Goal: Task Accomplishment & Management: Use online tool/utility

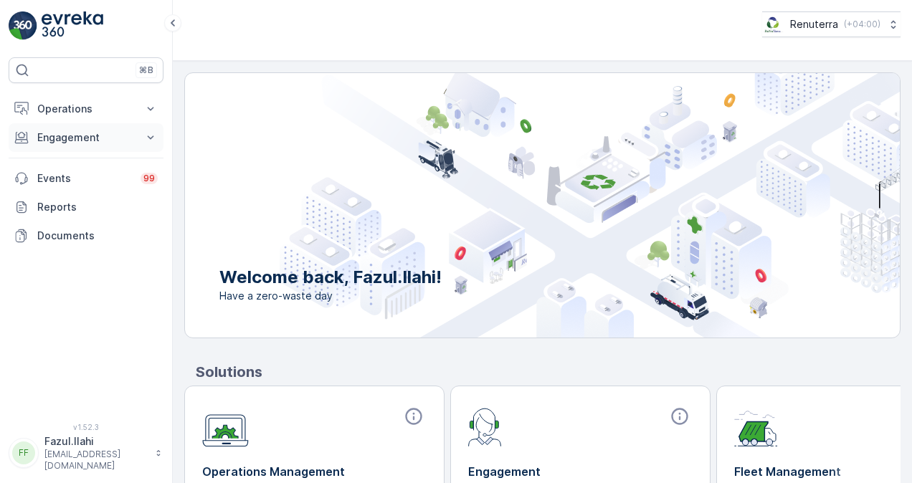
click at [120, 137] on p "Engagement" at bounding box center [85, 137] width 97 height 14
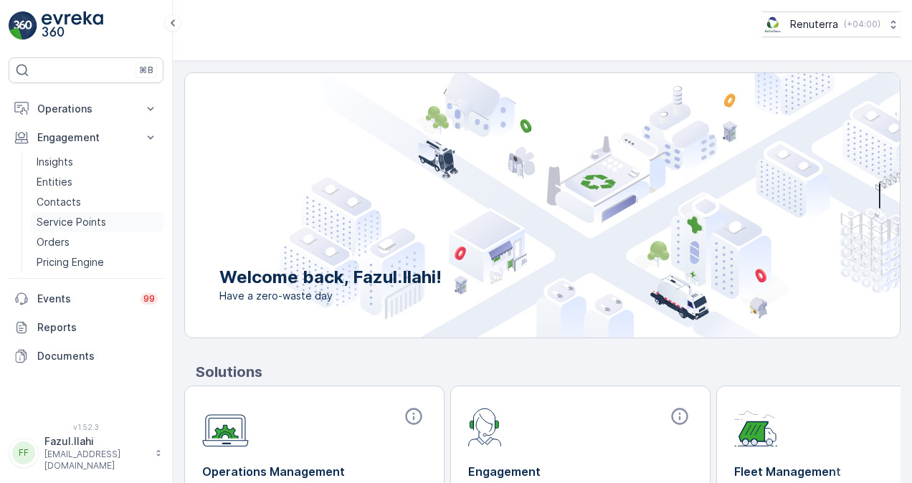
click at [128, 221] on link "Service Points" at bounding box center [97, 222] width 133 height 20
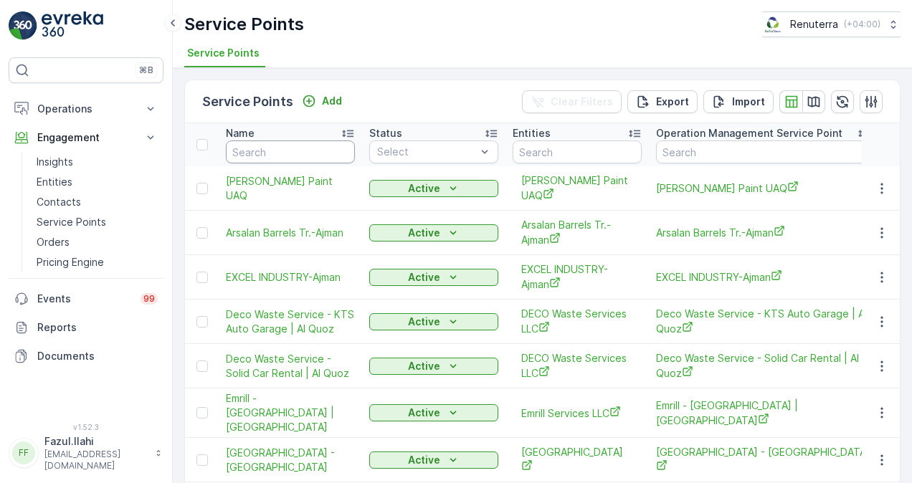
click at [255, 153] on input "text" at bounding box center [290, 151] width 129 height 23
paste input "PROJECT"
type input "PROJECT"
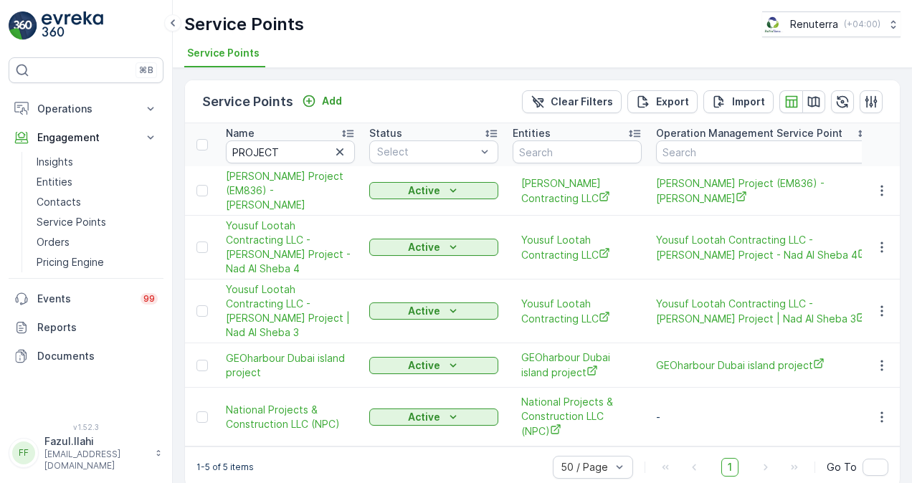
click at [347, 151] on button "button" at bounding box center [339, 151] width 17 height 17
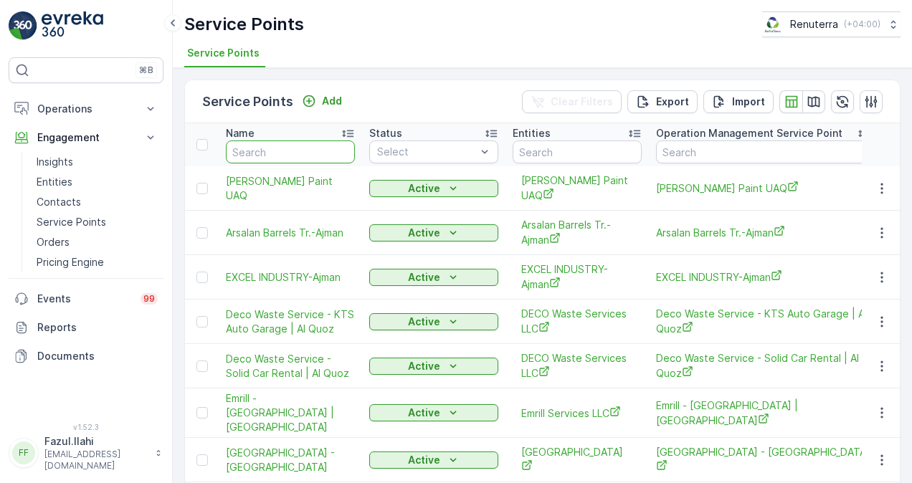
click at [288, 149] on input "text" at bounding box center [290, 151] width 129 height 23
type input "al"
click at [295, 152] on input "al" at bounding box center [290, 151] width 129 height 23
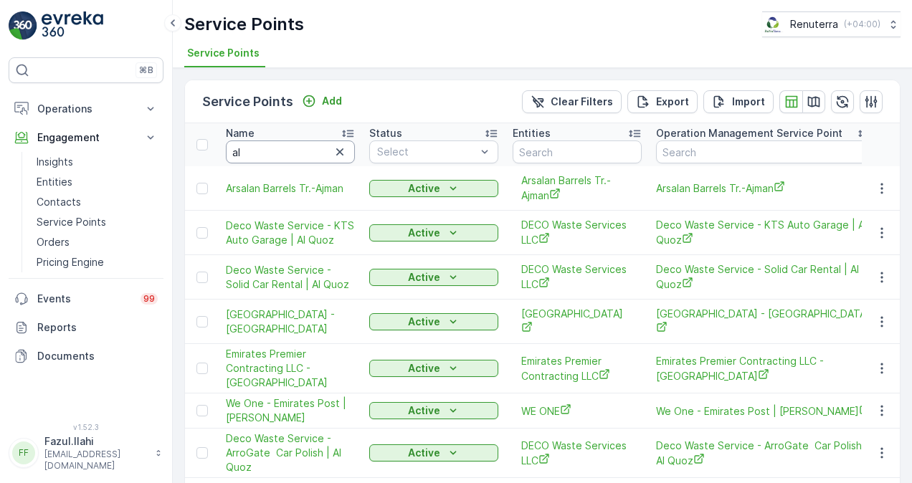
click at [295, 153] on input "al" at bounding box center [290, 151] width 129 height 23
type input "alpha"
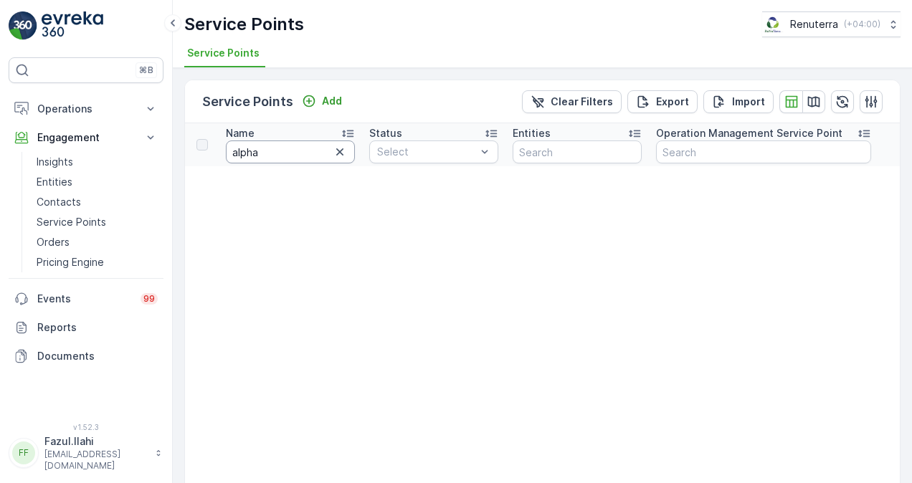
click at [284, 145] on input "alpha" at bounding box center [290, 151] width 129 height 23
type input "alpha"
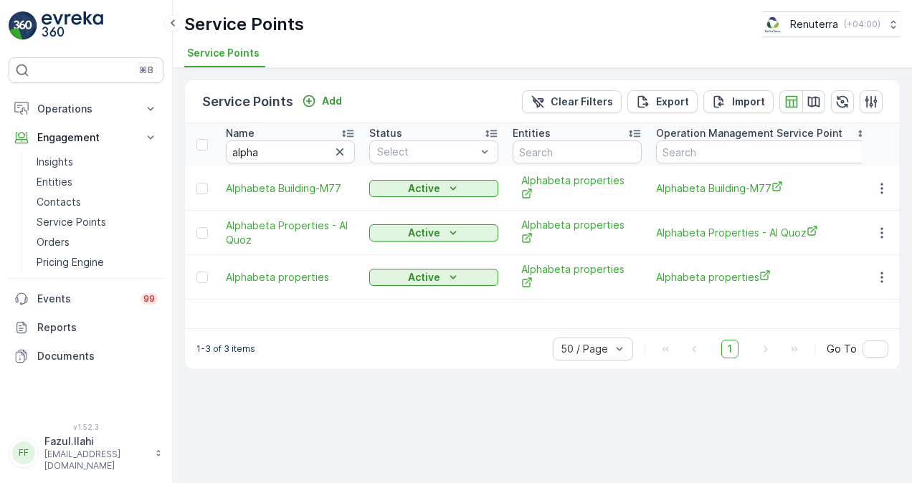
click at [886, 262] on td at bounding box center [880, 277] width 39 height 44
click at [885, 270] on icon "button" at bounding box center [881, 277] width 14 height 14
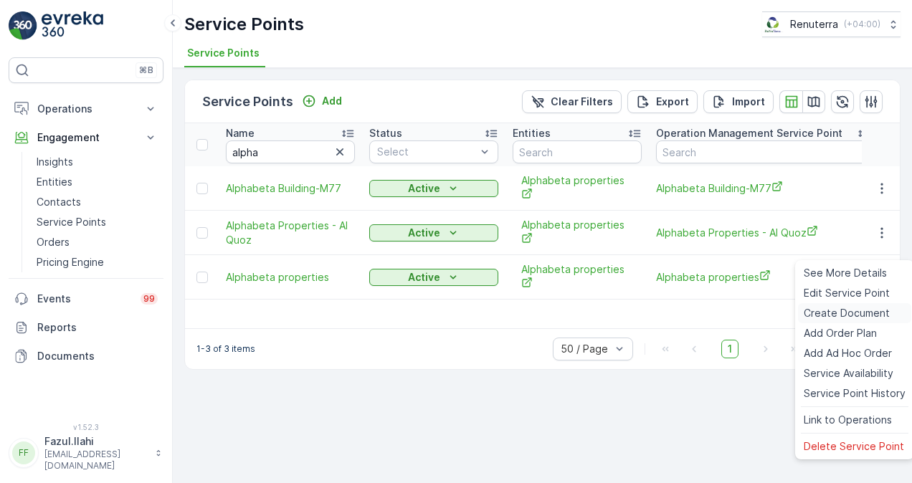
click at [850, 304] on div "Create Document" at bounding box center [854, 313] width 113 height 20
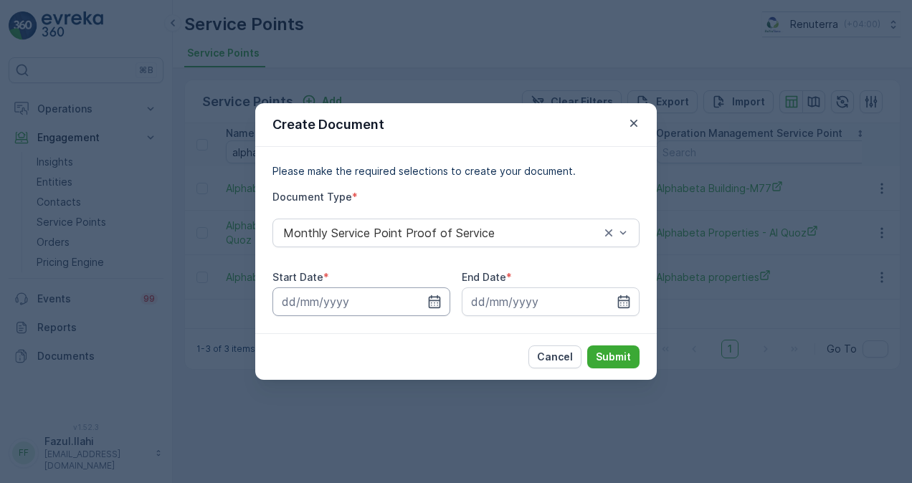
click at [450, 301] on div "Start Date * End Date *" at bounding box center [455, 293] width 367 height 46
click at [439, 300] on icon "button" at bounding box center [435, 301] width 12 height 13
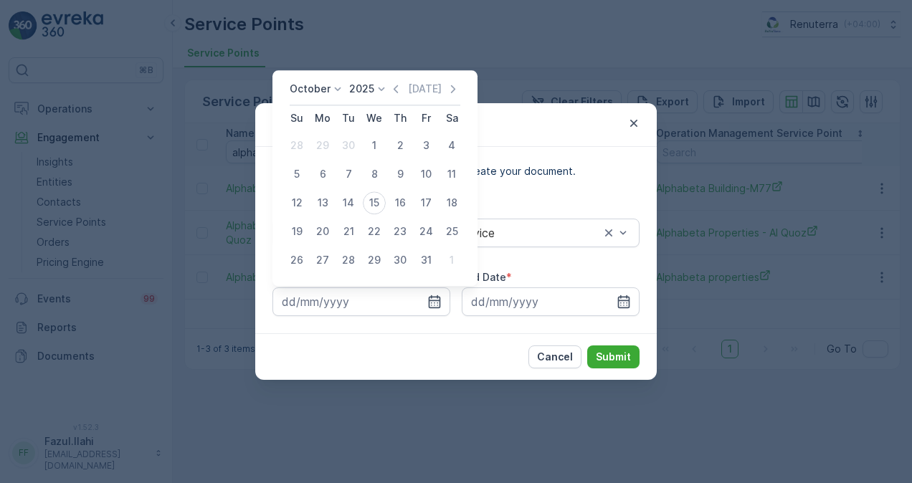
click at [401, 91] on icon "button" at bounding box center [395, 89] width 14 height 14
click at [331, 142] on div "1" at bounding box center [322, 145] width 23 height 23
type input "01.09.2025"
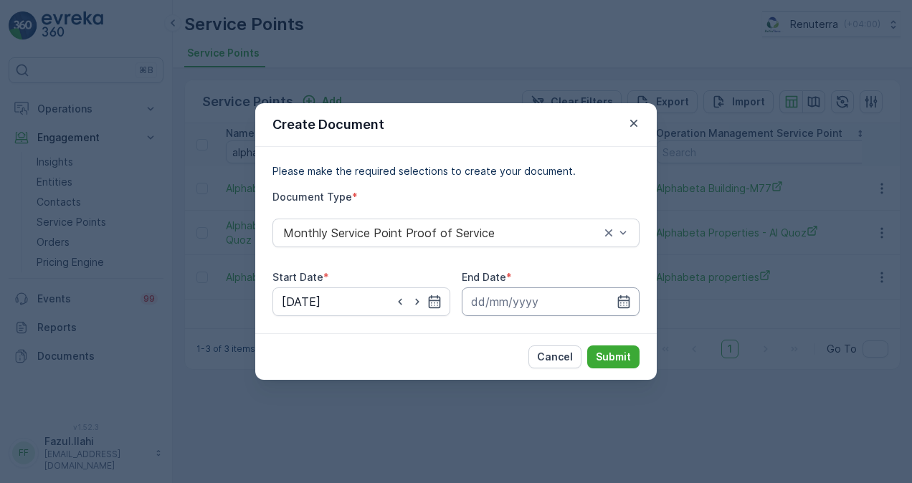
click at [632, 298] on input at bounding box center [551, 301] width 178 height 29
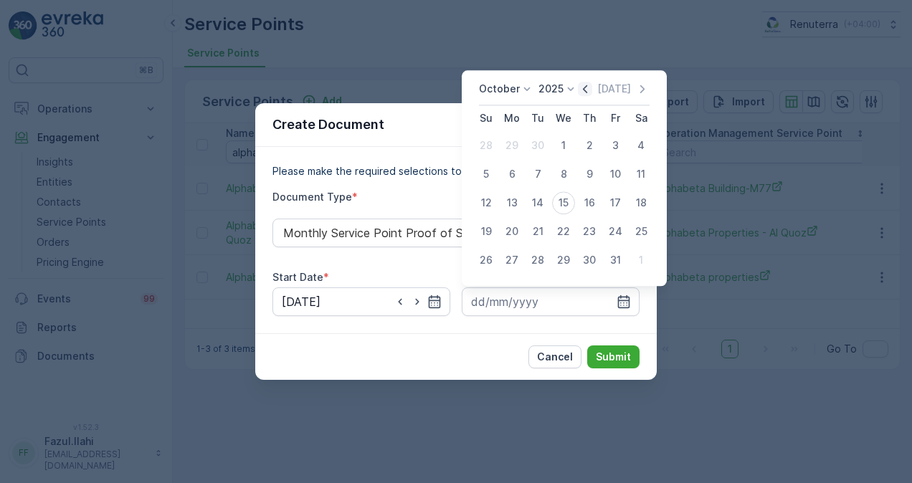
click at [591, 93] on icon "button" at bounding box center [585, 89] width 14 height 14
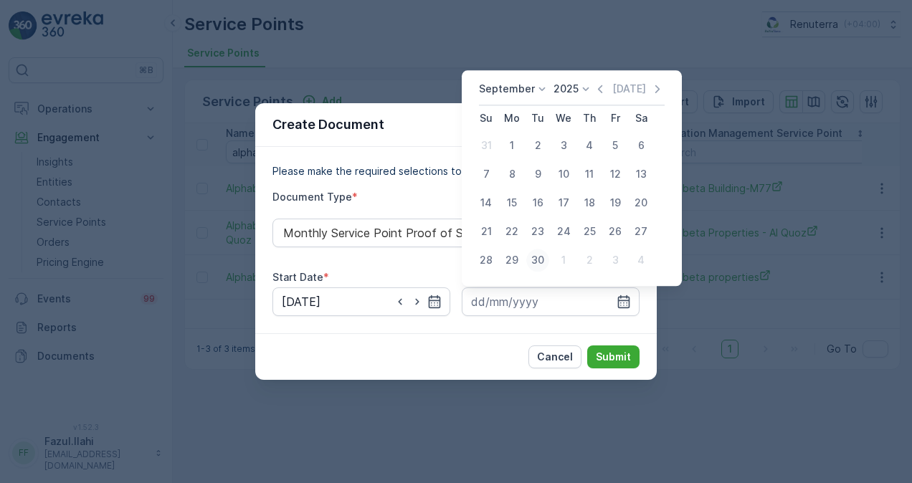
click at [525, 259] on button "30" at bounding box center [538, 260] width 26 height 26
type input "30.09.2025"
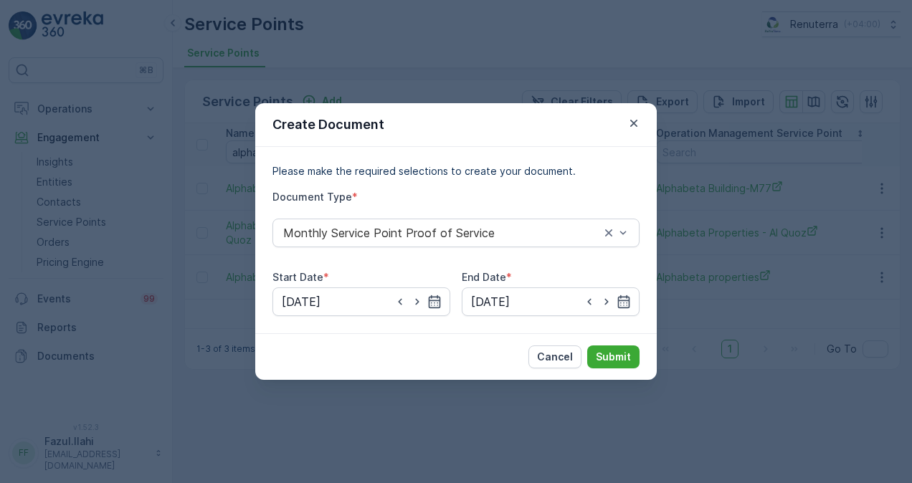
click at [615, 368] on div "Cancel Submit" at bounding box center [455, 356] width 401 height 47
click at [612, 354] on p "Submit" at bounding box center [613, 357] width 35 height 14
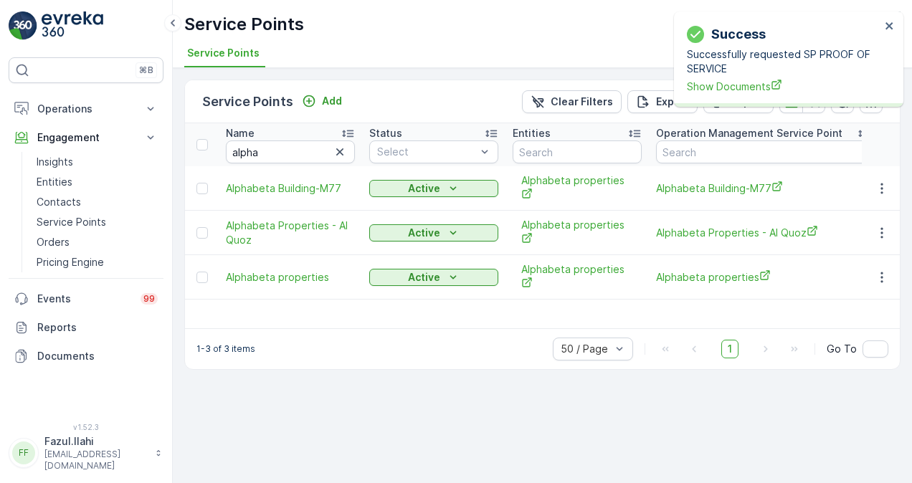
click at [695, 95] on div "Success Successfully requested SP PROOF OF SERVICE Show Documents" at bounding box center [783, 59] width 202 height 78
click at [697, 87] on span "Show Documents" at bounding box center [784, 86] width 194 height 15
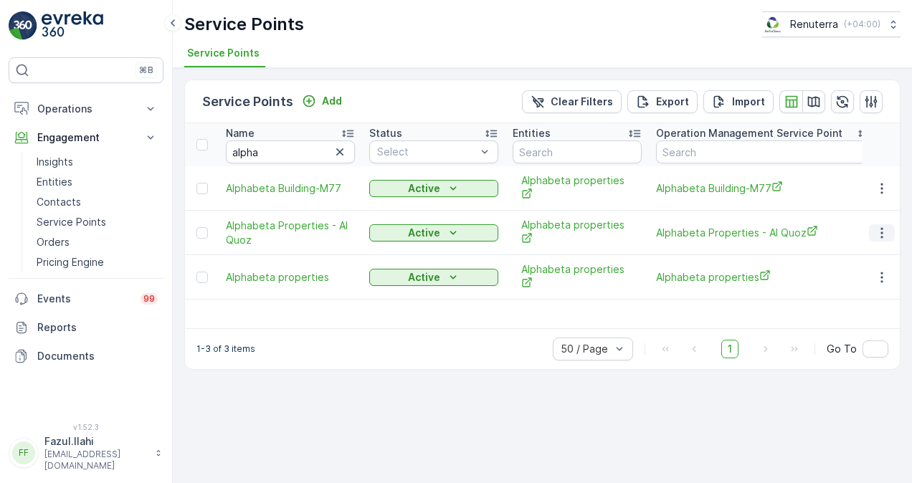
click at [882, 227] on icon "button" at bounding box center [881, 232] width 2 height 11
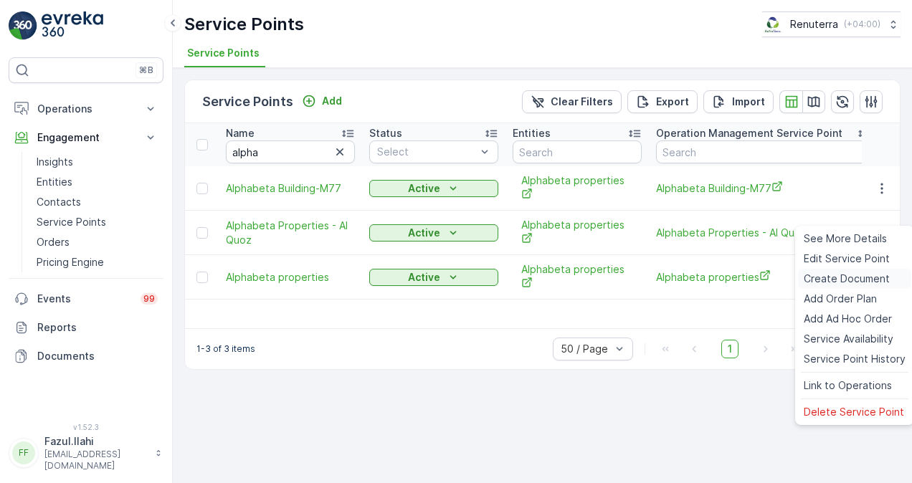
click at [843, 277] on span "Create Document" at bounding box center [846, 279] width 86 height 14
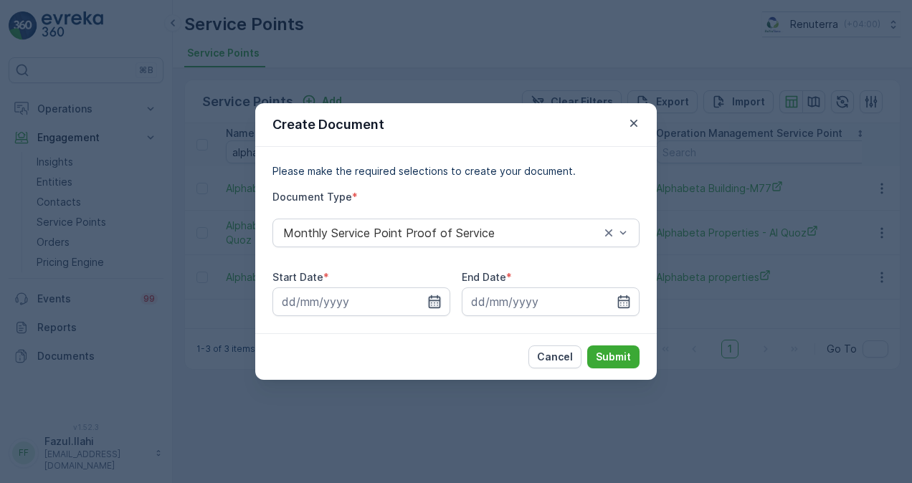
click at [431, 301] on icon "button" at bounding box center [434, 302] width 14 height 14
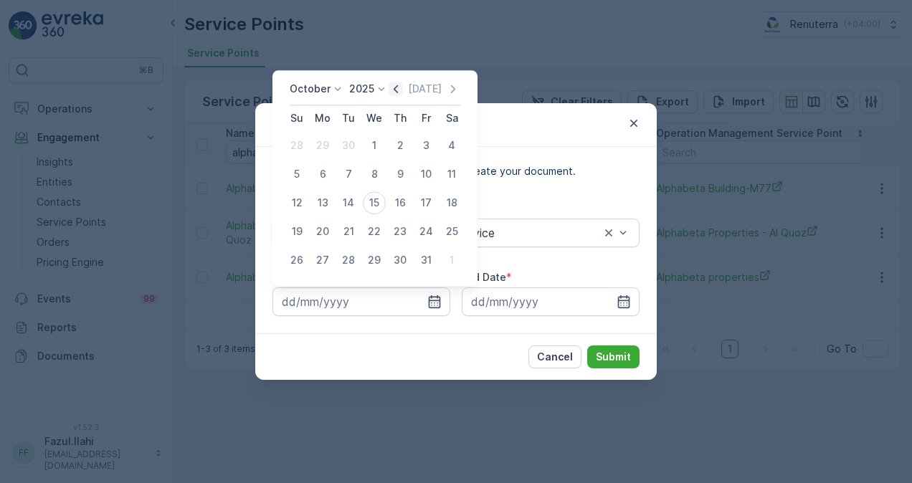
click at [400, 91] on icon "button" at bounding box center [395, 89] width 14 height 14
click at [328, 149] on div "1" at bounding box center [322, 145] width 23 height 23
type input "01.09.2025"
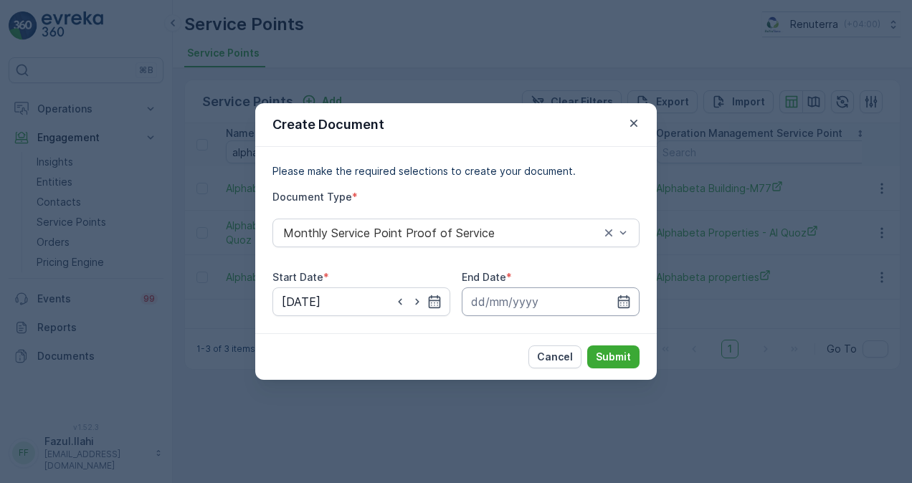
click at [628, 294] on input at bounding box center [551, 301] width 178 height 29
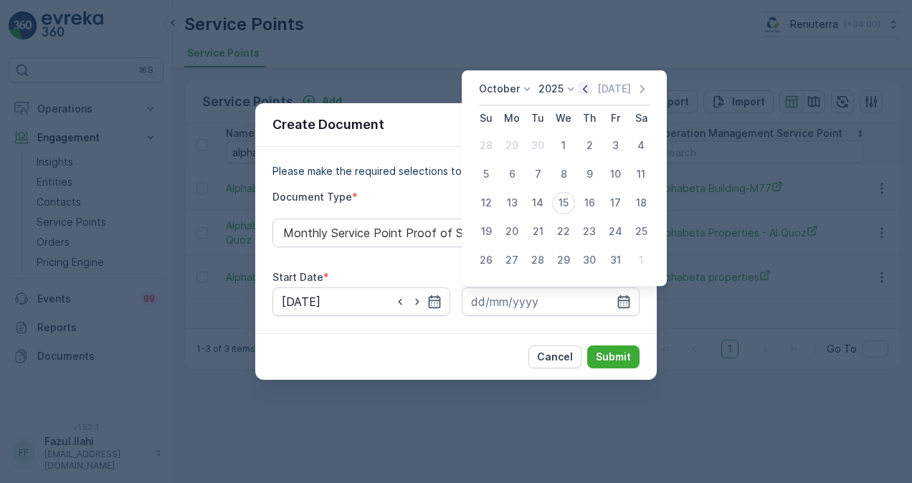
click at [588, 88] on icon "button" at bounding box center [585, 89] width 14 height 14
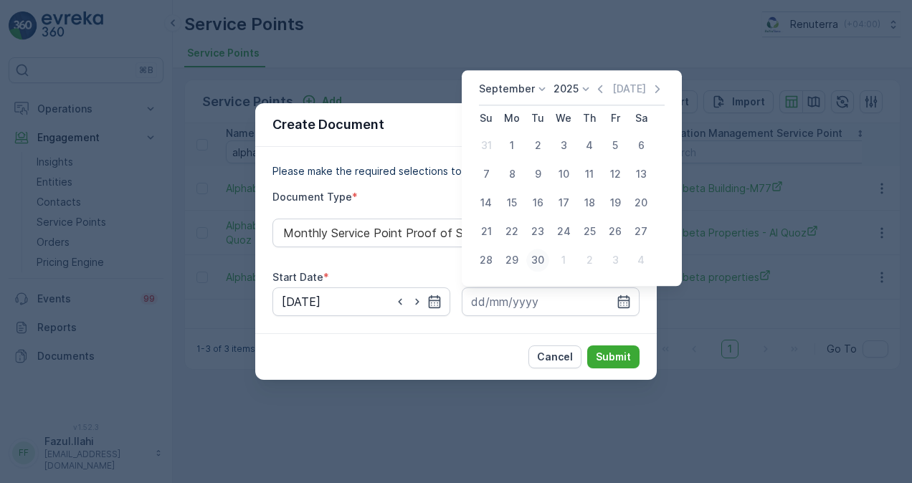
click at [539, 262] on div "30" at bounding box center [537, 260] width 23 height 23
type input "30.09.2025"
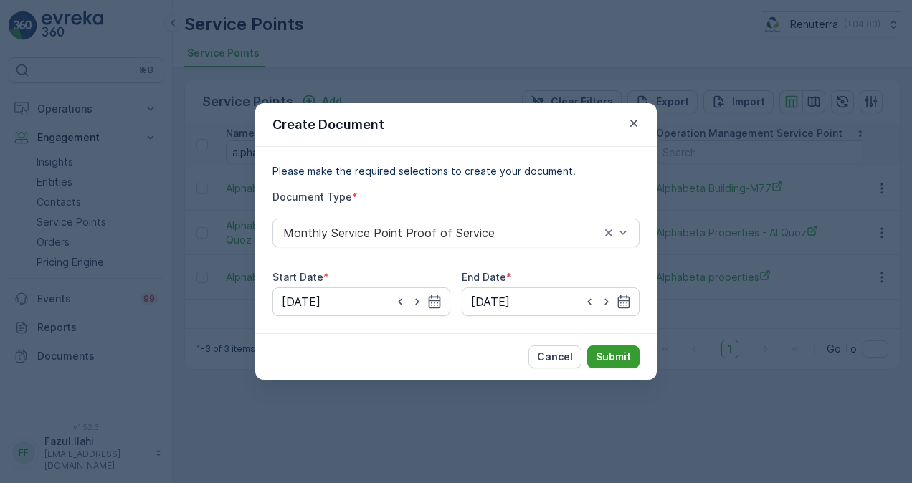
click at [621, 353] on p "Submit" at bounding box center [613, 357] width 35 height 14
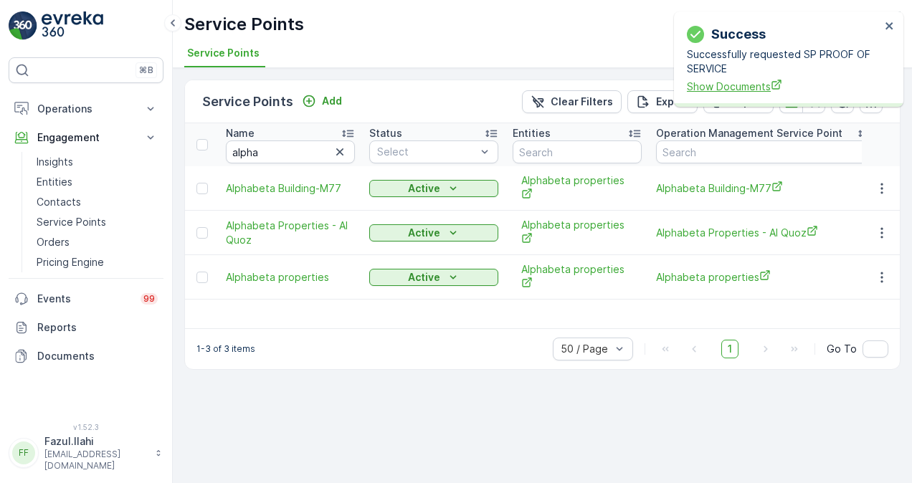
click at [720, 87] on span "Show Documents" at bounding box center [784, 86] width 194 height 15
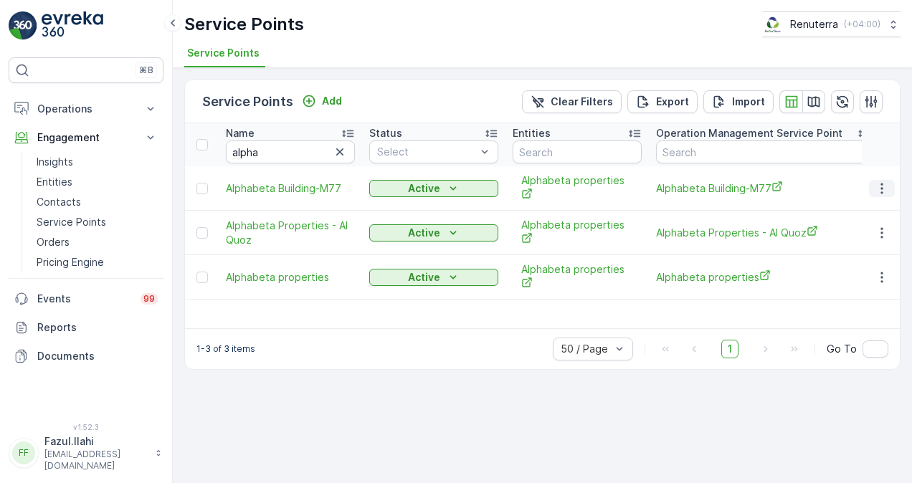
click at [879, 185] on icon "button" at bounding box center [881, 188] width 14 height 14
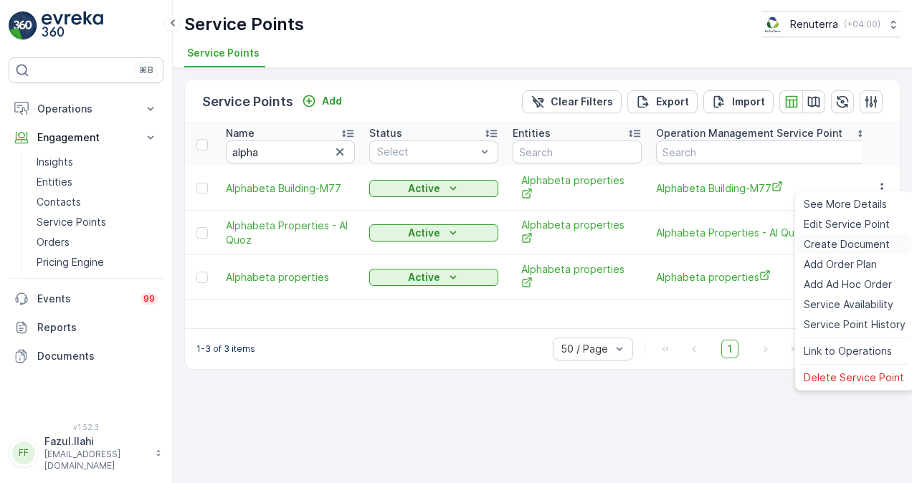
click at [868, 238] on span "Create Document" at bounding box center [846, 244] width 86 height 14
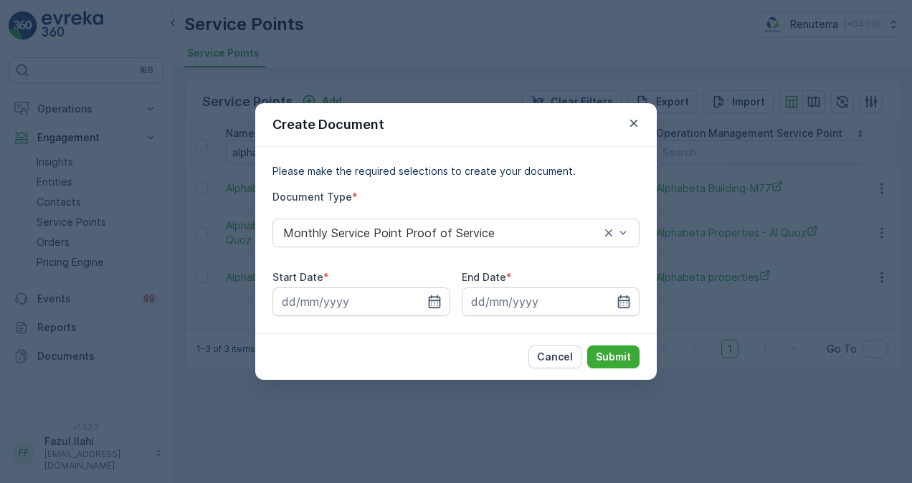
click at [450, 305] on div "Start Date * End Date *" at bounding box center [455, 293] width 367 height 46
click at [442, 299] on input at bounding box center [361, 301] width 178 height 29
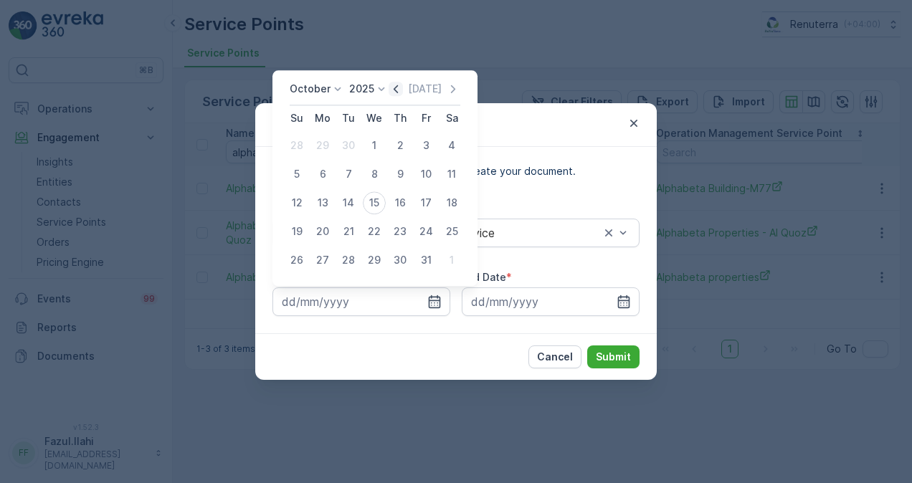
click at [393, 87] on icon "button" at bounding box center [395, 89] width 14 height 14
drag, startPoint x: 328, startPoint y: 147, endPoint x: 430, endPoint y: 174, distance: 106.0
click at [328, 148] on div "1" at bounding box center [322, 145] width 23 height 23
type input "01.09.2025"
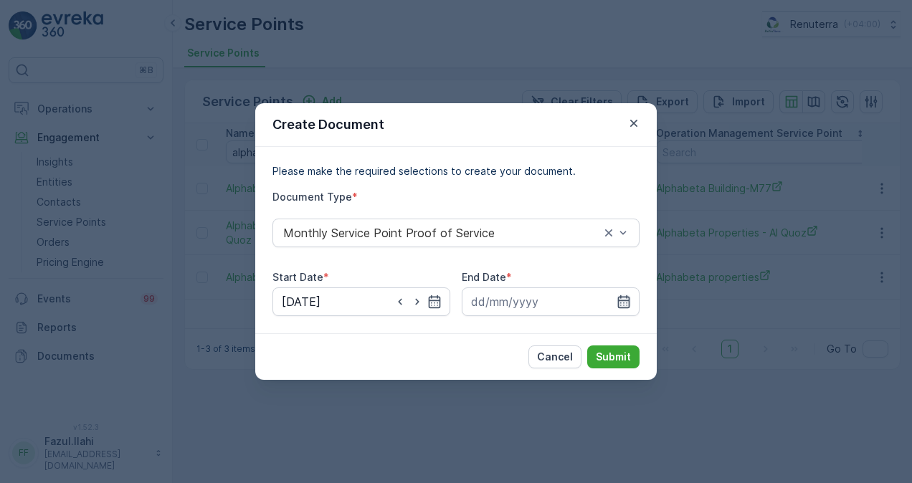
click at [625, 307] on icon "button" at bounding box center [624, 301] width 12 height 13
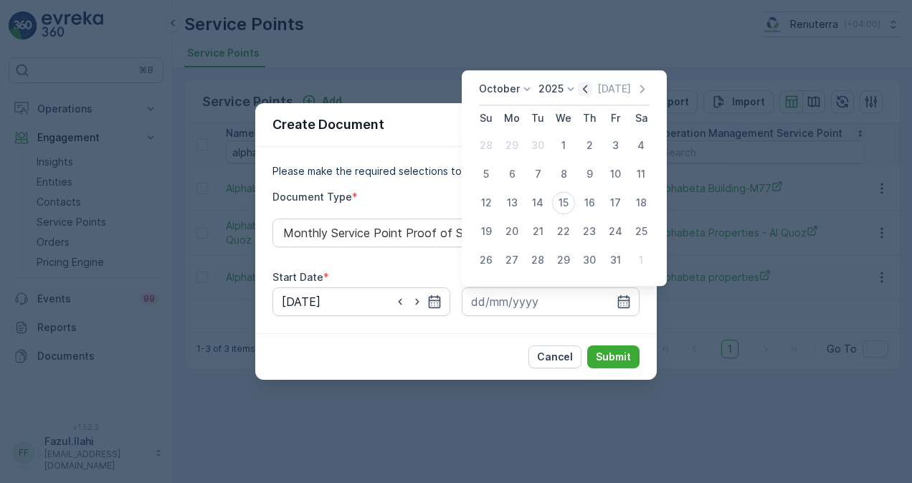
click at [585, 92] on icon "button" at bounding box center [585, 89] width 14 height 14
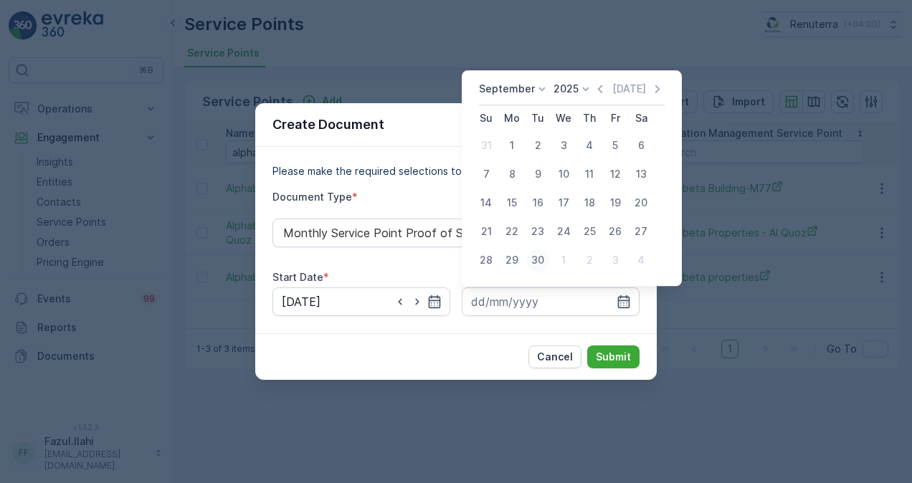
click at [532, 252] on div "30" at bounding box center [537, 260] width 23 height 23
type input "30.09.2025"
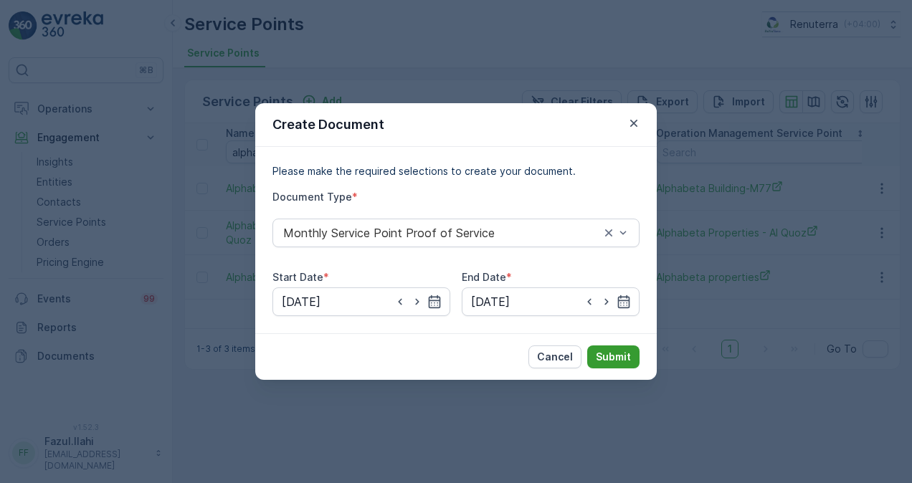
click at [599, 350] on p "Submit" at bounding box center [613, 357] width 35 height 14
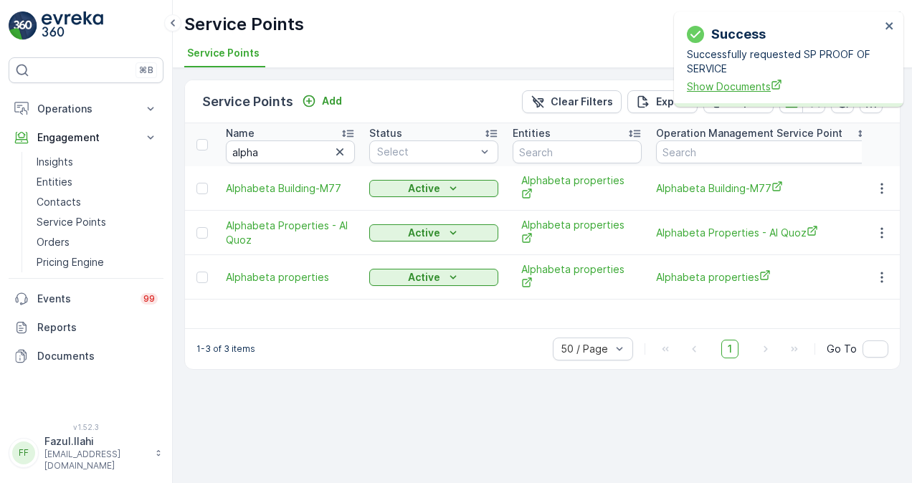
click at [696, 88] on span "Show Documents" at bounding box center [784, 86] width 194 height 15
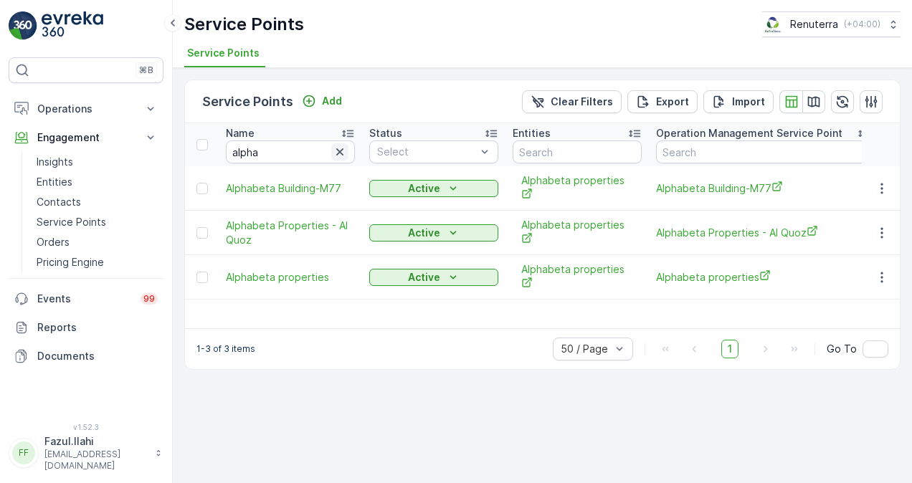
click at [338, 151] on icon "button" at bounding box center [340, 152] width 14 height 14
type input "an"
click at [295, 155] on input "an" at bounding box center [290, 151] width 129 height 23
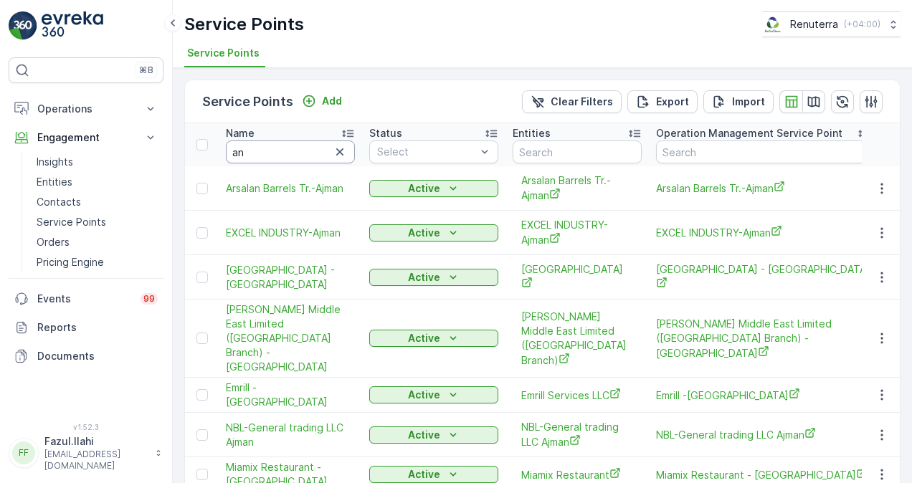
type input "an"
type input "anf"
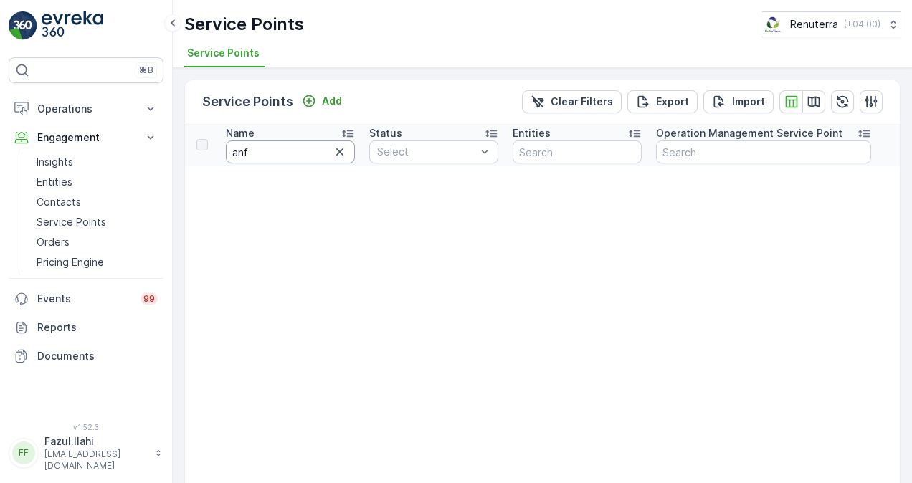
click at [288, 151] on input "anf" at bounding box center [290, 151] width 129 height 23
type input "anfal"
click at [238, 148] on input "anfal" at bounding box center [290, 151] width 129 height 23
type input "Anfal"
click at [307, 151] on input "Anfal" at bounding box center [290, 151] width 129 height 23
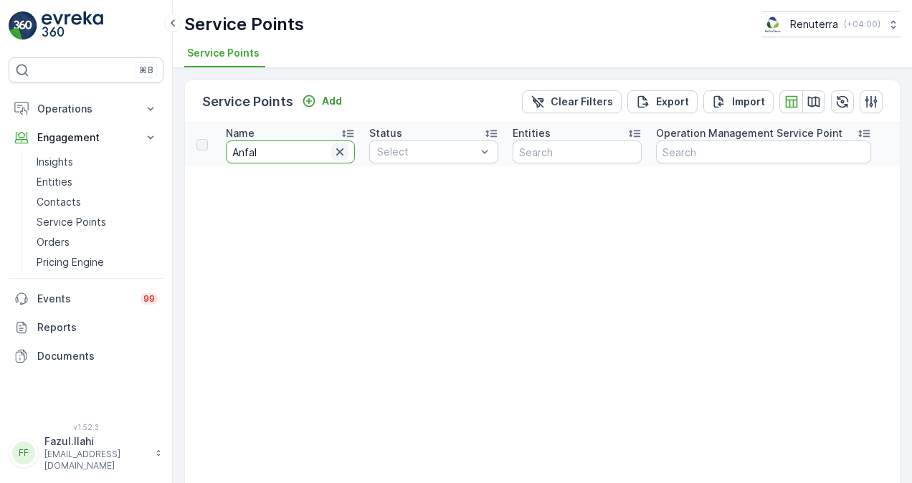
click at [343, 153] on icon "button" at bounding box center [340, 152] width 14 height 14
click at [302, 143] on input "text" at bounding box center [290, 151] width 129 height 23
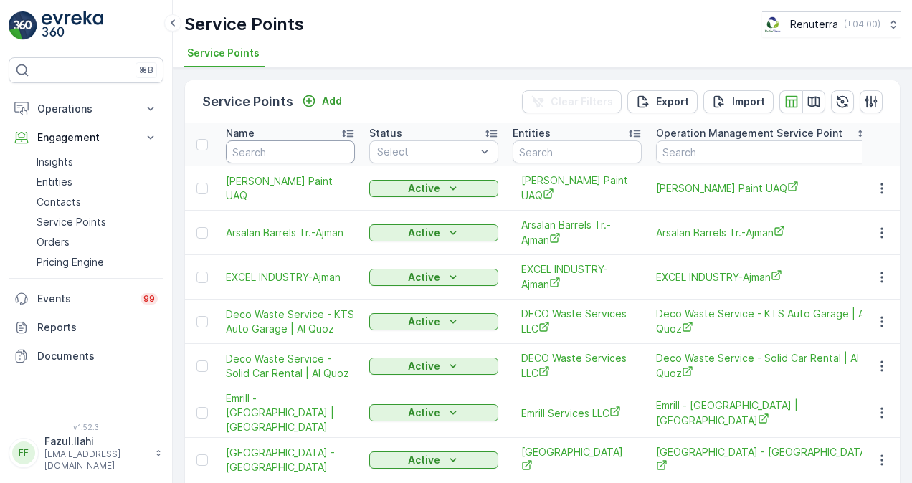
click at [298, 156] on input "text" at bounding box center [290, 151] width 129 height 23
paste input "Mr"
type input "Mr"
click at [302, 145] on input "Mr" at bounding box center [290, 151] width 129 height 23
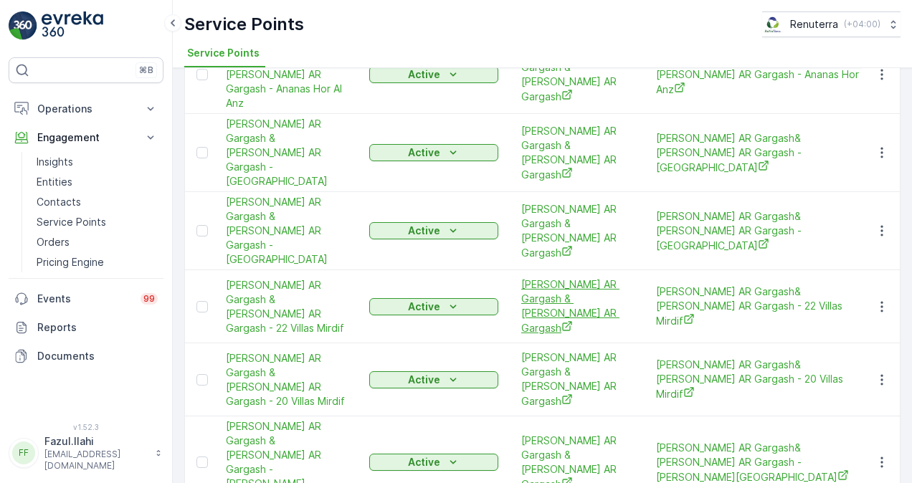
scroll to position [358, 0]
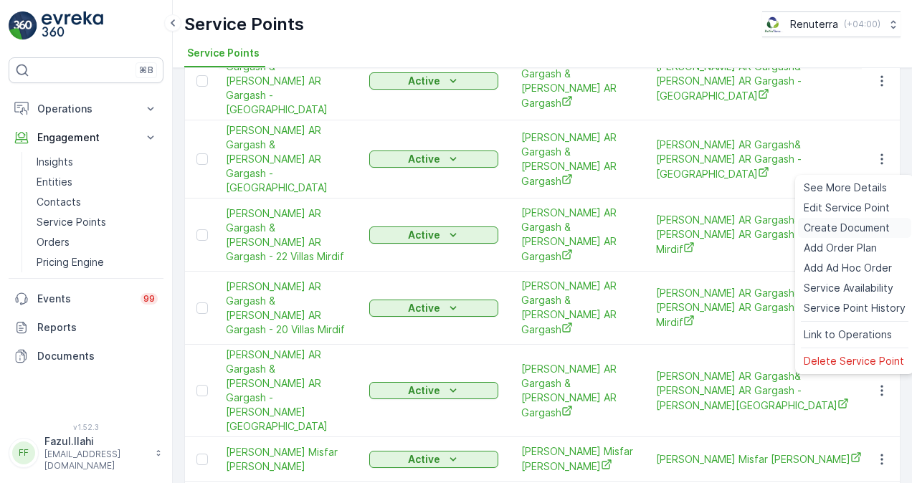
click at [836, 225] on span "Create Document" at bounding box center [846, 228] width 86 height 14
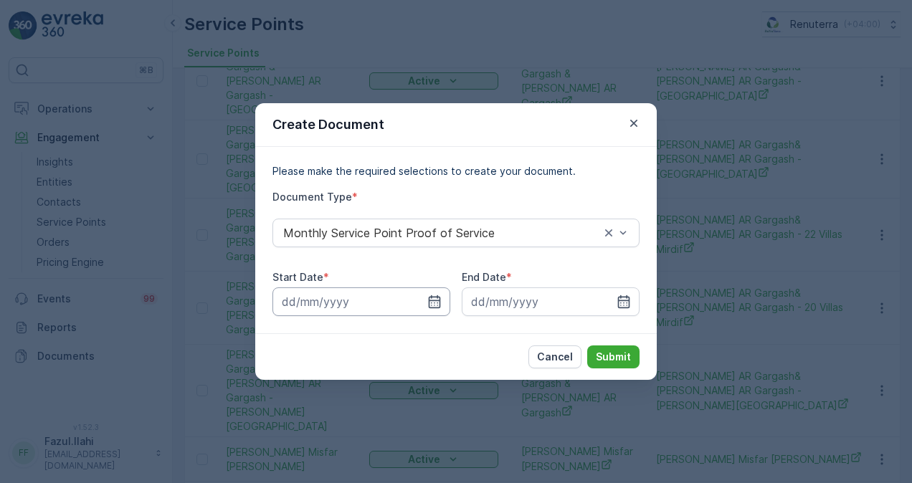
click at [441, 305] on input at bounding box center [361, 301] width 178 height 29
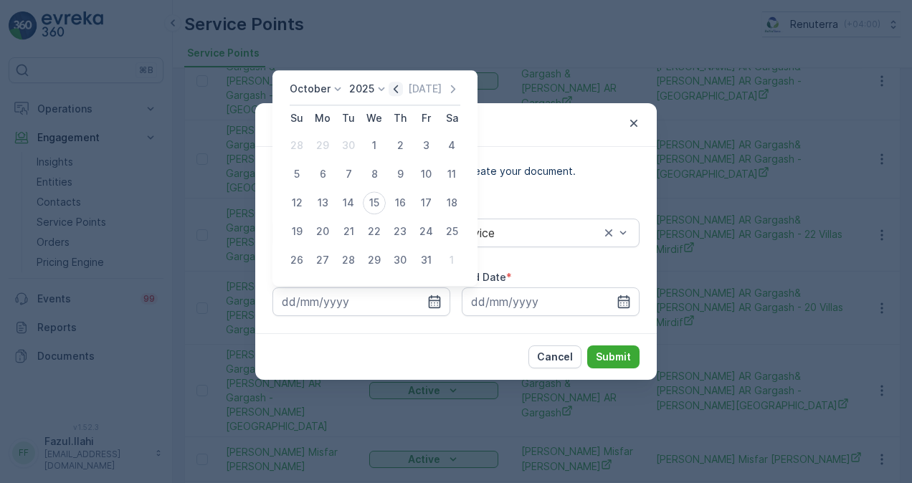
click at [403, 95] on icon "button" at bounding box center [395, 89] width 14 height 14
click at [320, 143] on div "1" at bounding box center [322, 145] width 23 height 23
type input "01.09.2025"
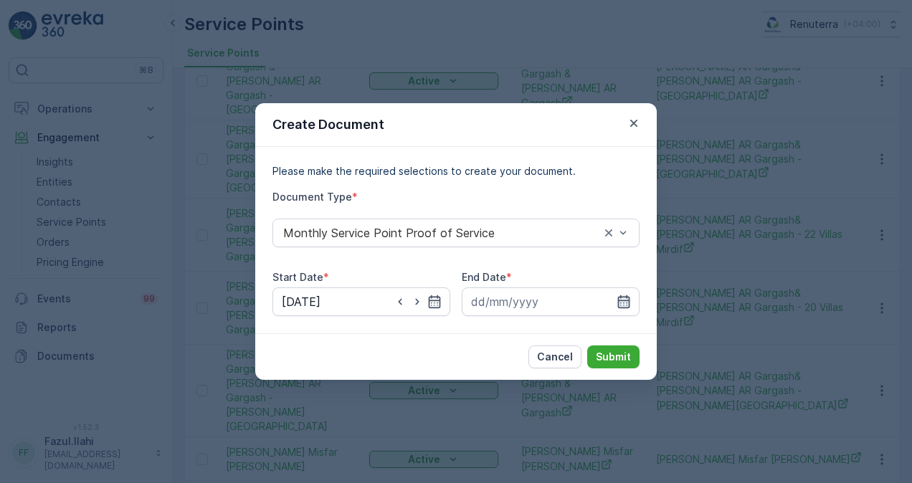
click at [629, 304] on icon "button" at bounding box center [624, 301] width 12 height 13
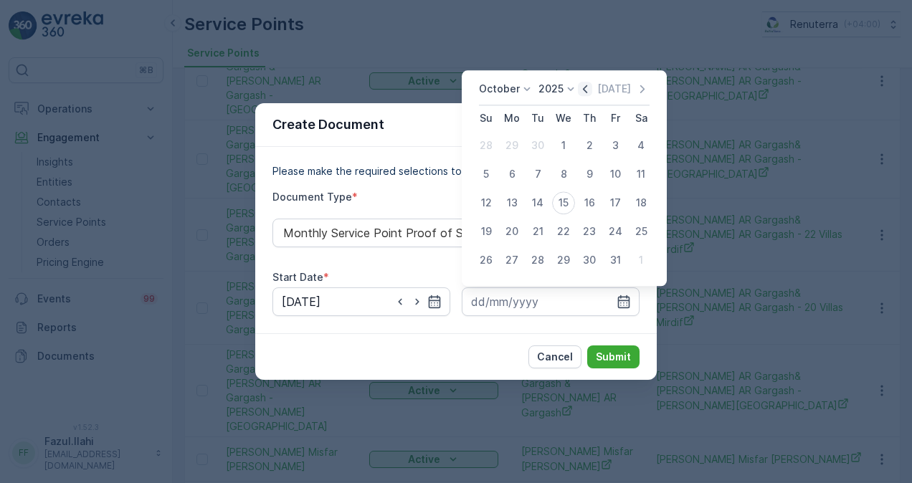
click at [586, 89] on icon "button" at bounding box center [585, 89] width 4 height 8
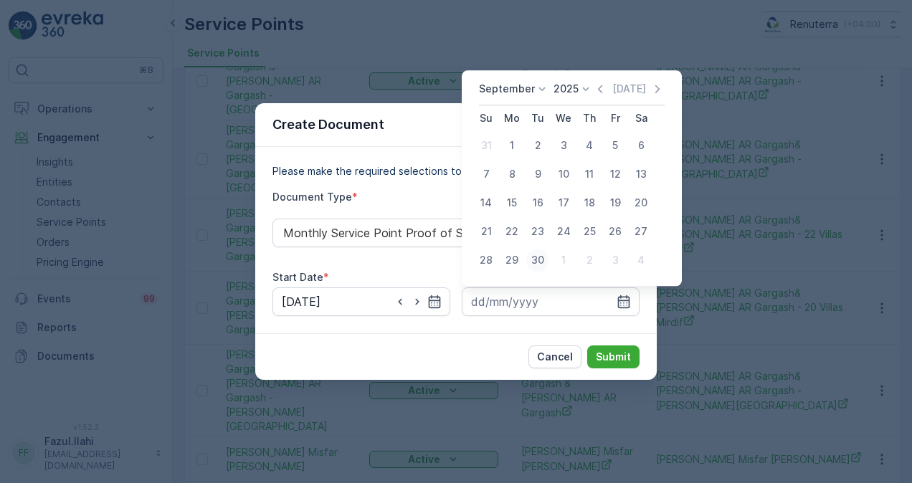
click at [537, 262] on div "30" at bounding box center [537, 260] width 23 height 23
type input "30.09.2025"
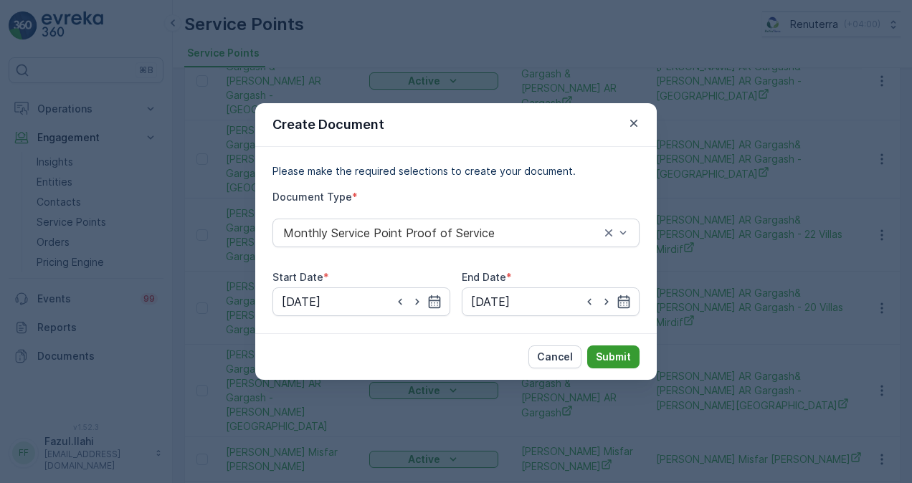
click at [615, 361] on p "Submit" at bounding box center [613, 357] width 35 height 14
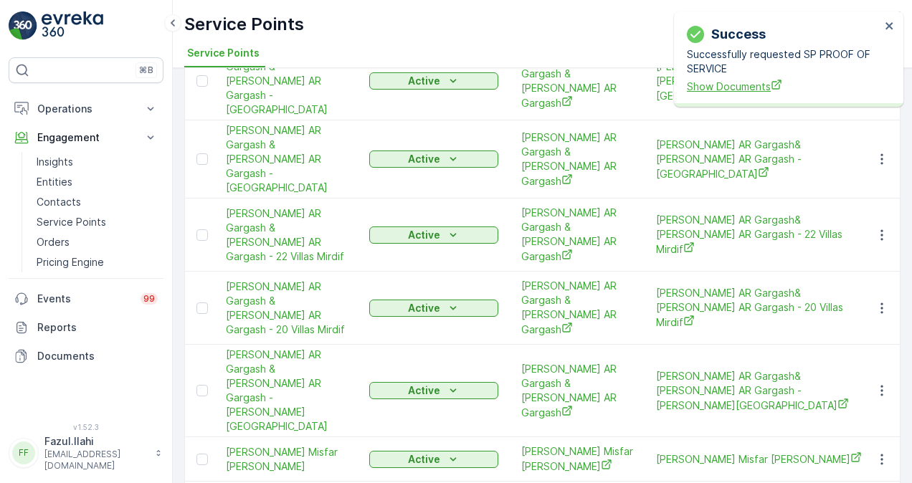
click at [707, 89] on span "Show Documents" at bounding box center [784, 86] width 194 height 15
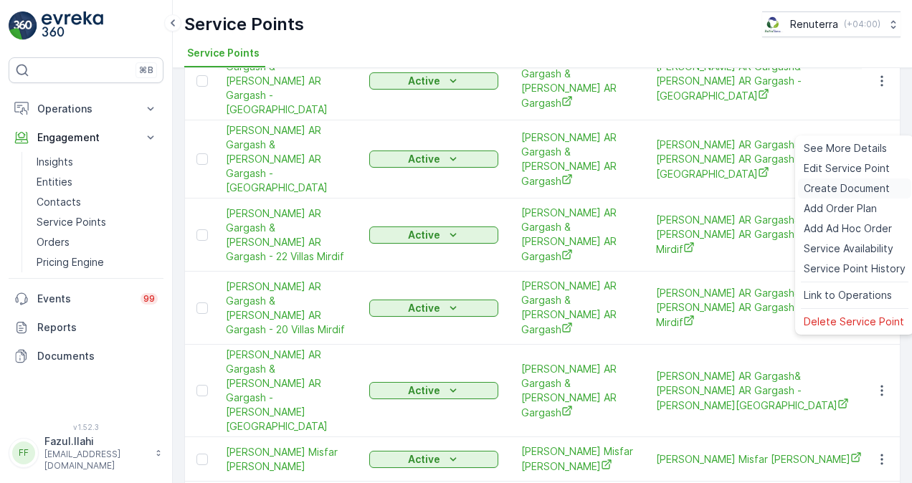
click at [820, 194] on span "Create Document" at bounding box center [846, 188] width 86 height 14
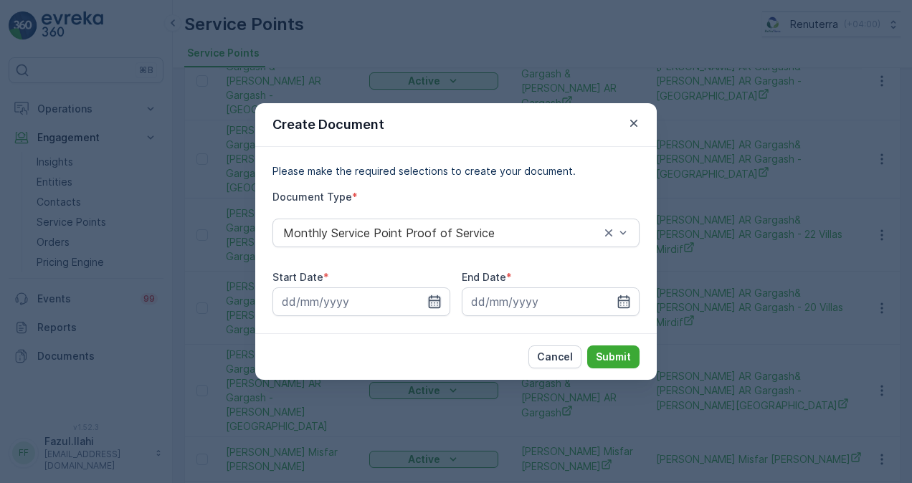
click at [438, 305] on icon "button" at bounding box center [434, 302] width 14 height 14
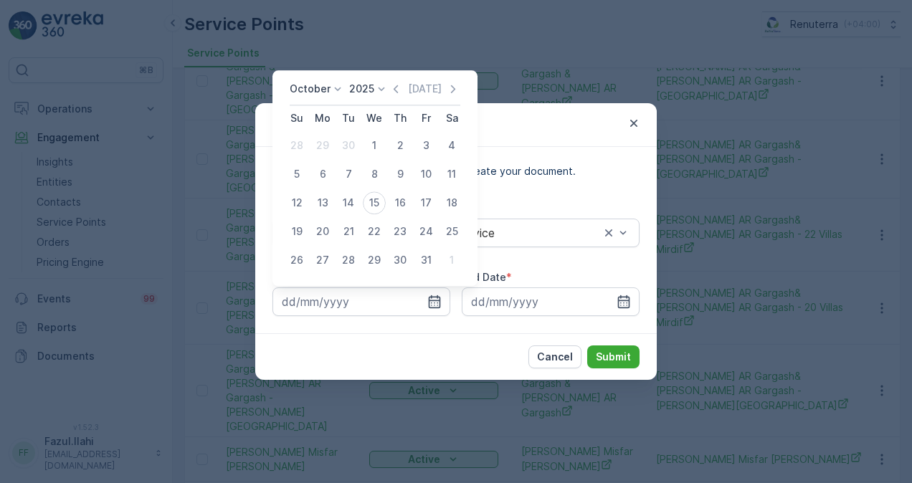
click at [396, 90] on icon "button" at bounding box center [395, 89] width 14 height 14
click at [327, 146] on div "1" at bounding box center [322, 145] width 23 height 23
type input "01.09.2025"
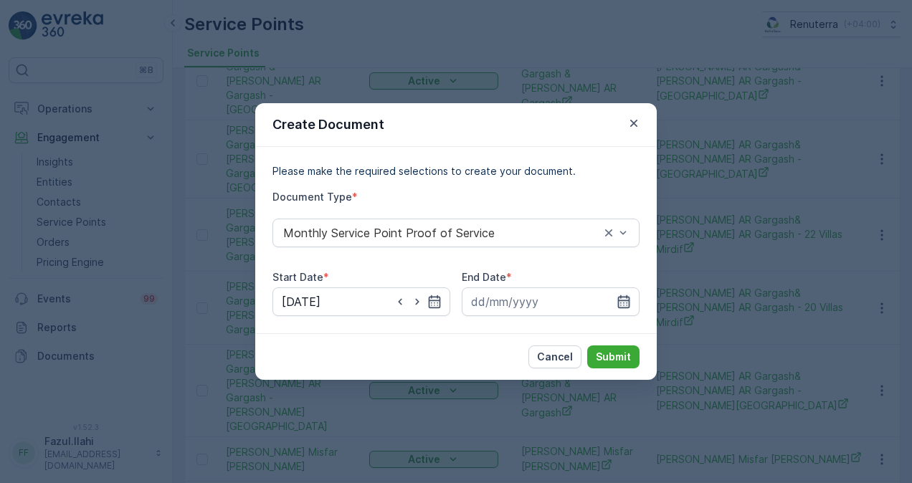
click at [629, 307] on icon "button" at bounding box center [624, 301] width 12 height 13
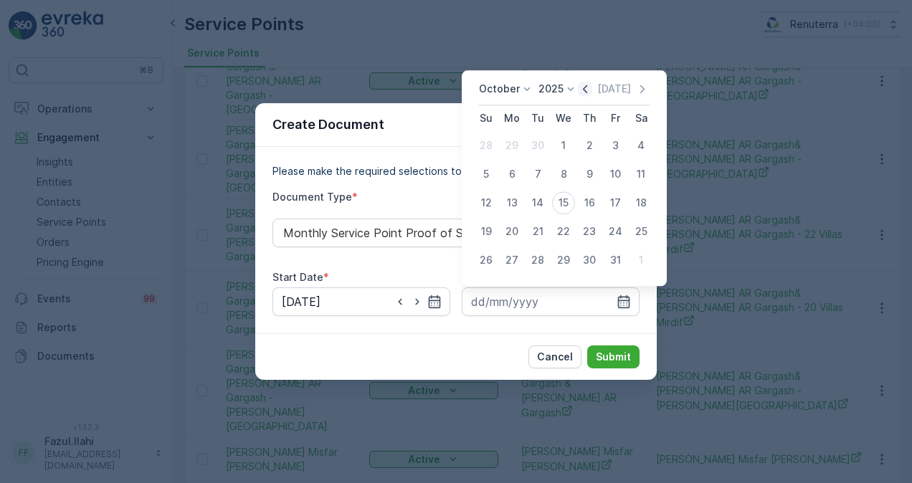
click at [591, 90] on icon "button" at bounding box center [585, 89] width 14 height 14
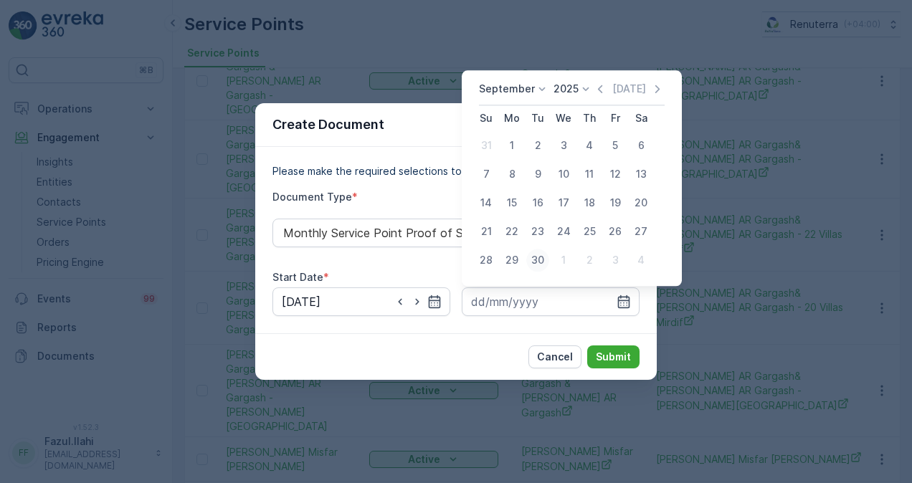
click at [535, 267] on div "30" at bounding box center [537, 260] width 23 height 23
type input "30.09.2025"
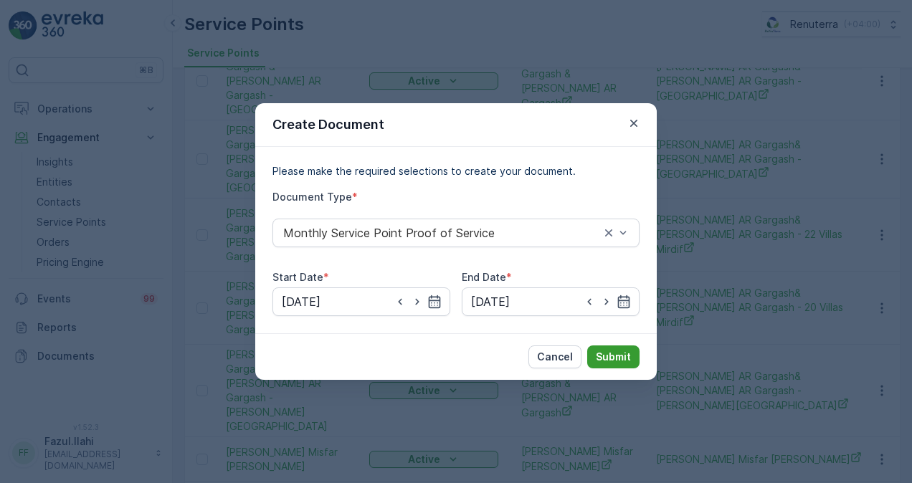
click at [608, 366] on button "Submit" at bounding box center [613, 356] width 52 height 23
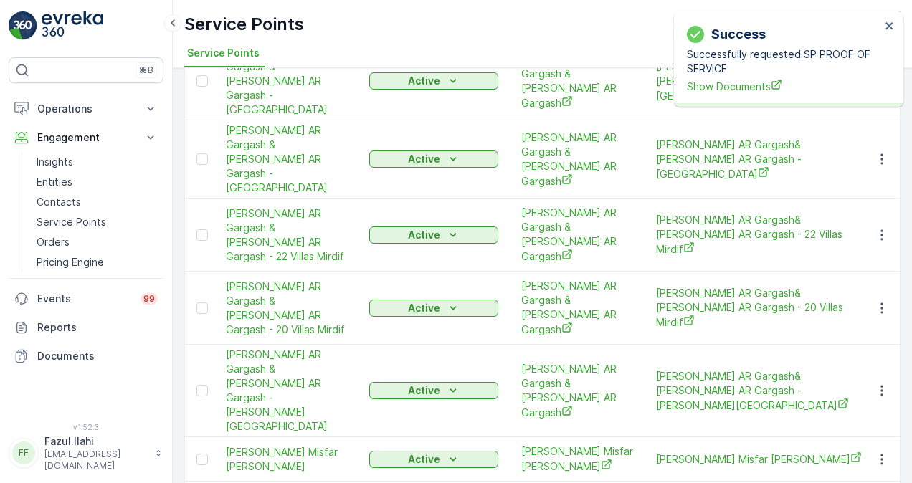
click at [750, 75] on p "Successfully requested SP PROOF OF SERVICE" at bounding box center [784, 61] width 194 height 29
click at [748, 85] on span "Show Documents" at bounding box center [784, 86] width 194 height 15
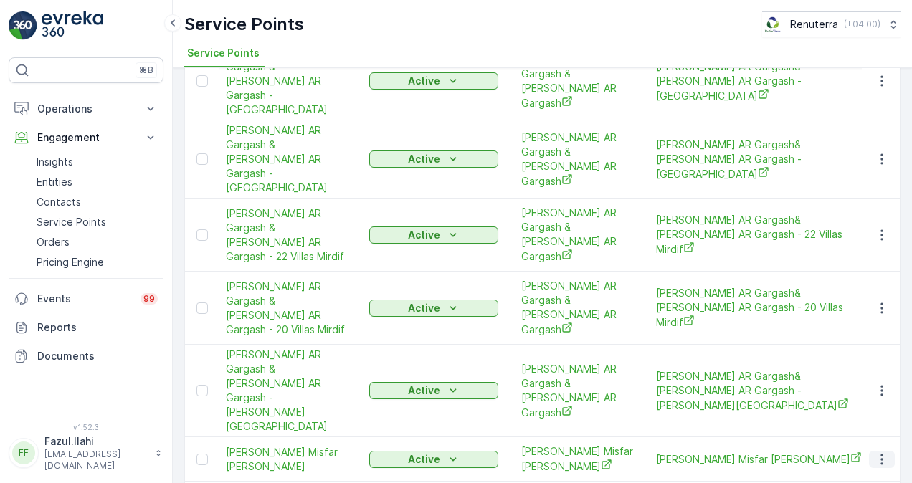
click at [877, 452] on icon "button" at bounding box center [881, 459] width 14 height 14
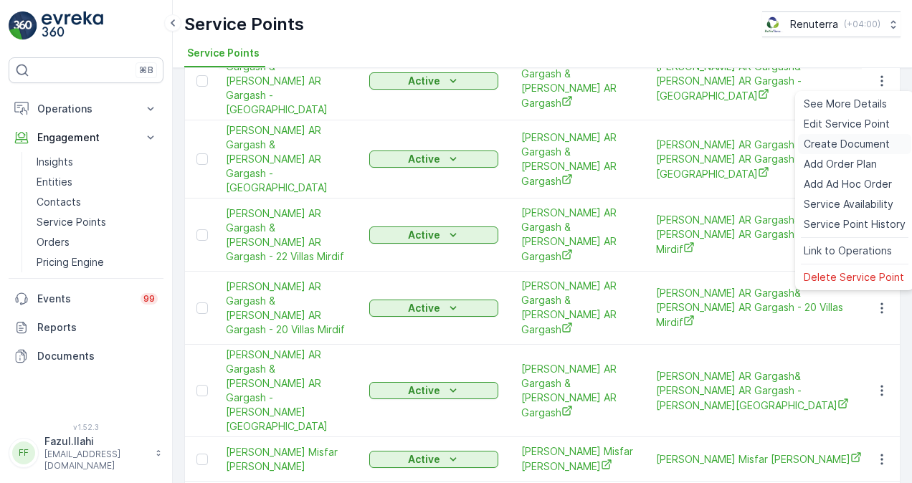
click at [828, 142] on span "Create Document" at bounding box center [846, 144] width 86 height 14
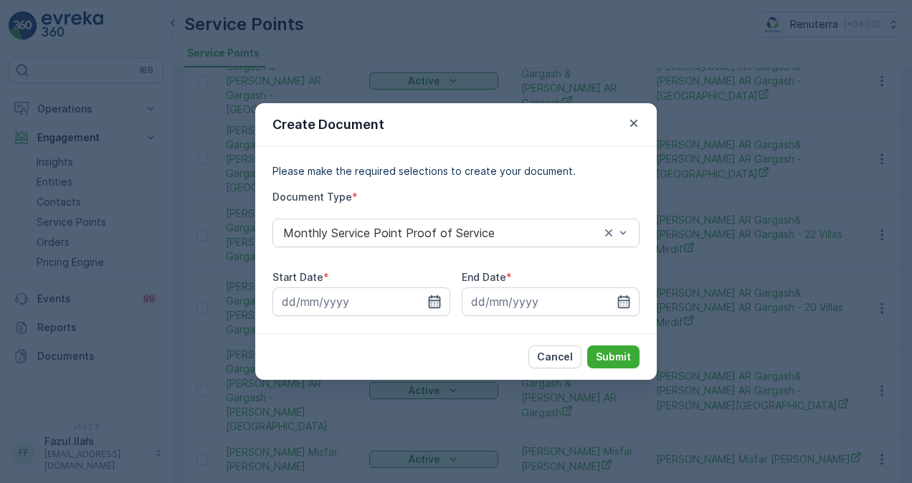
click at [439, 300] on icon "button" at bounding box center [435, 301] width 12 height 13
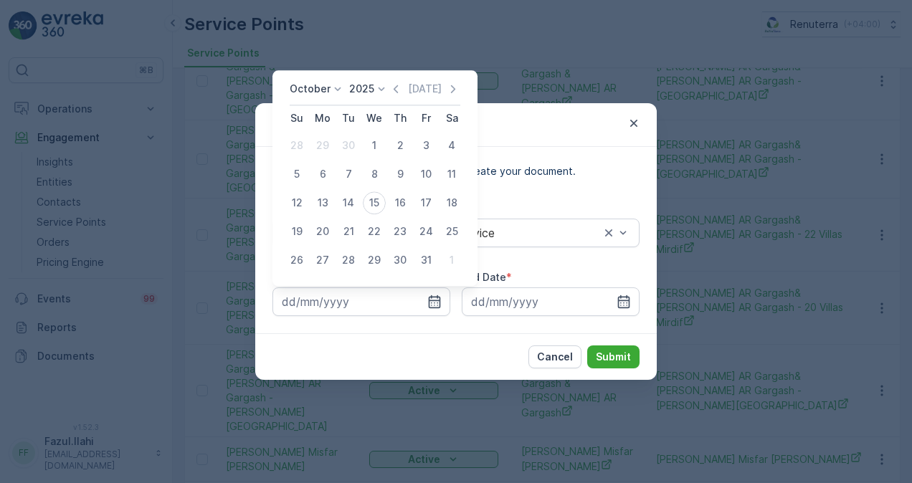
click at [403, 96] on icon "button" at bounding box center [395, 89] width 14 height 14
click at [404, 93] on icon "button" at bounding box center [411, 89] width 14 height 14
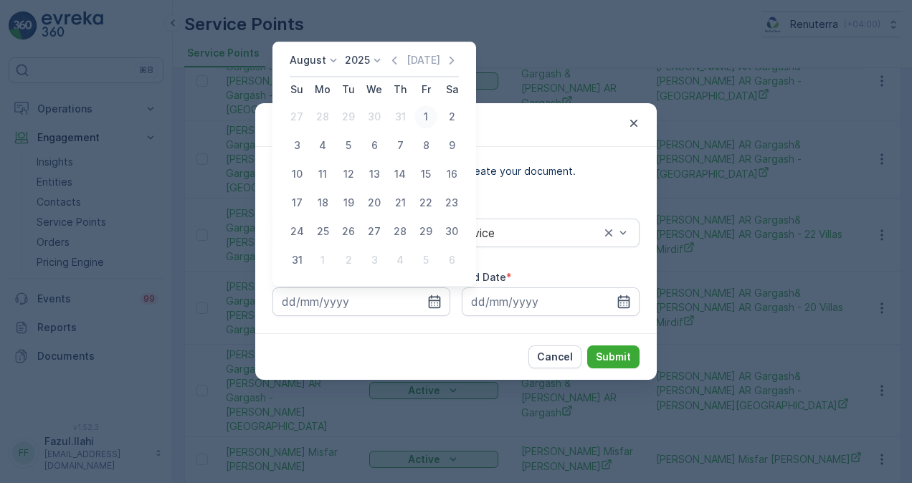
click at [428, 118] on div "1" at bounding box center [425, 116] width 23 height 23
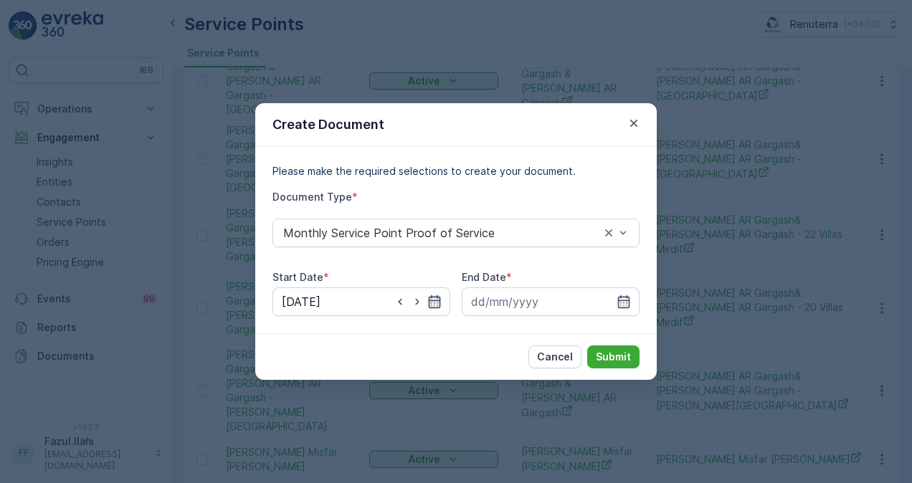
click at [434, 301] on icon "button" at bounding box center [435, 301] width 12 height 13
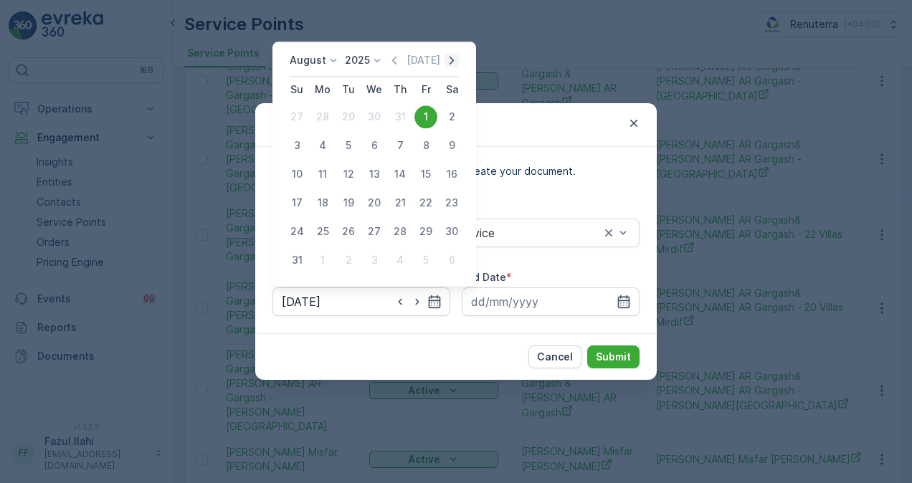
click at [453, 57] on icon "button" at bounding box center [451, 60] width 14 height 14
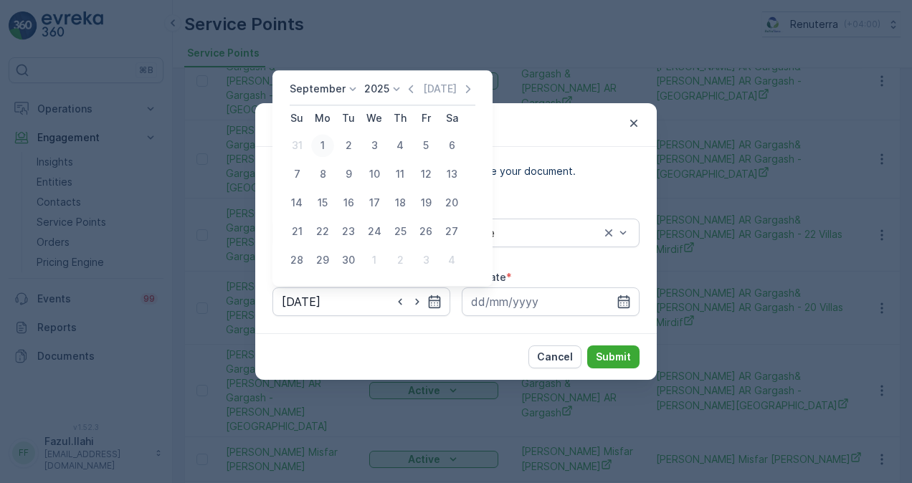
click at [323, 143] on div "1" at bounding box center [322, 145] width 23 height 23
type input "01.09.2025"
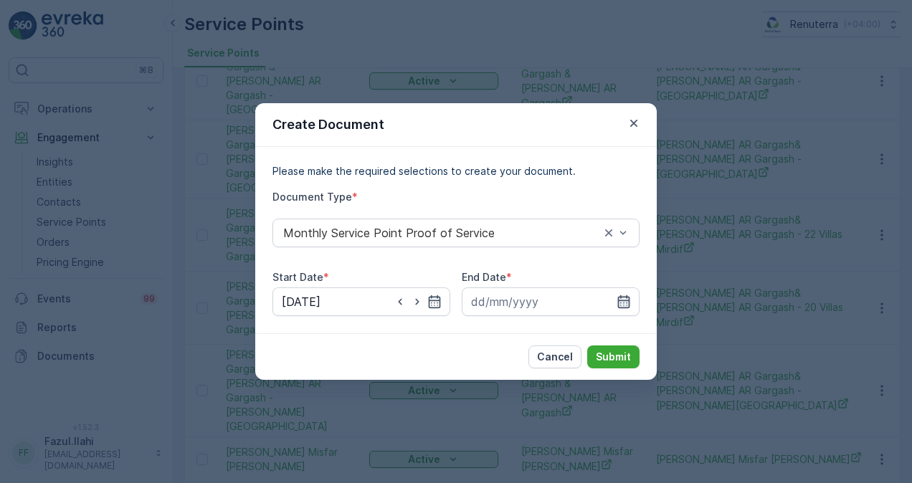
click at [628, 298] on icon "button" at bounding box center [623, 302] width 14 height 14
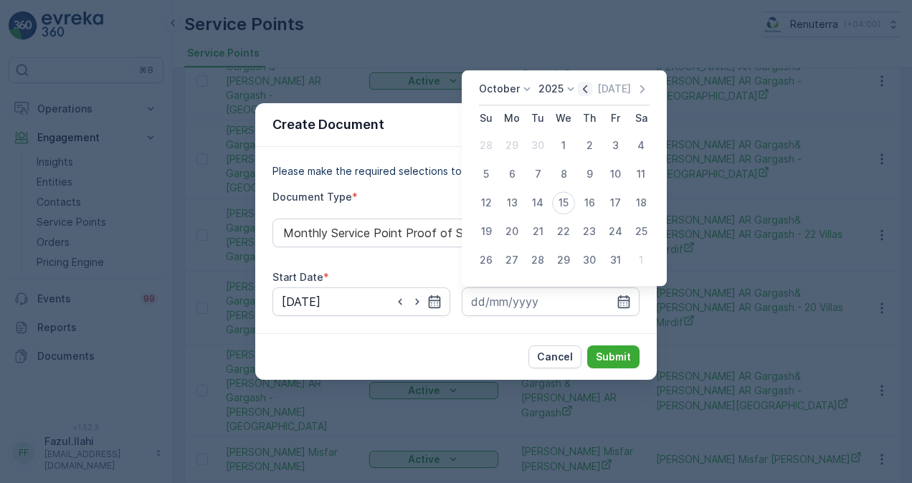
click at [587, 87] on icon "button" at bounding box center [585, 89] width 4 height 8
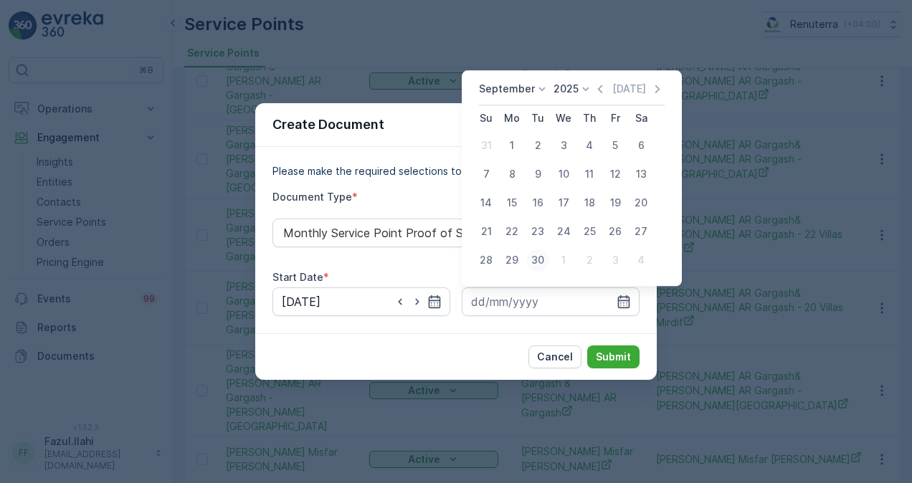
click at [537, 262] on div "30" at bounding box center [537, 260] width 23 height 23
type input "30.09.2025"
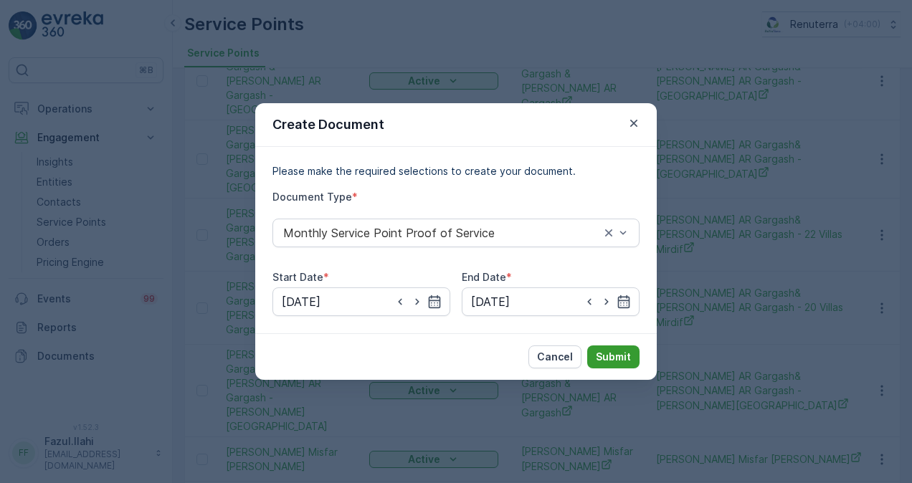
click at [611, 361] on p "Submit" at bounding box center [613, 357] width 35 height 14
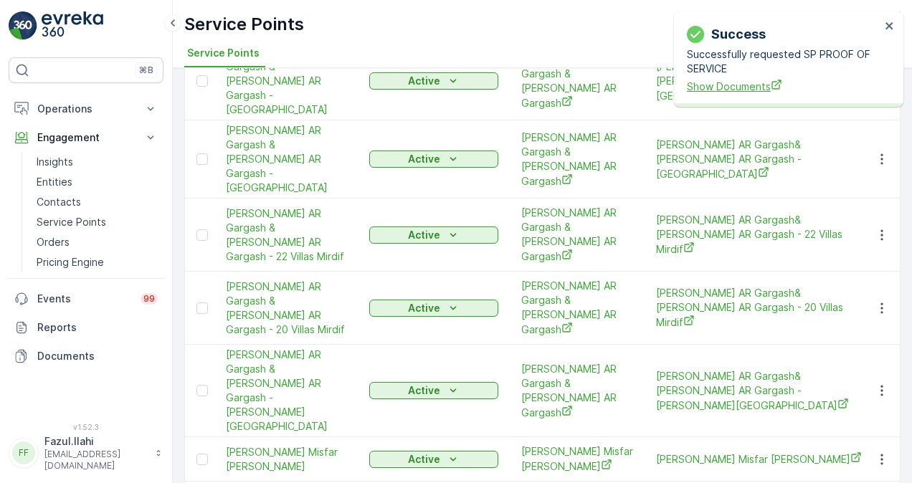
click at [737, 84] on span "Show Documents" at bounding box center [784, 86] width 194 height 15
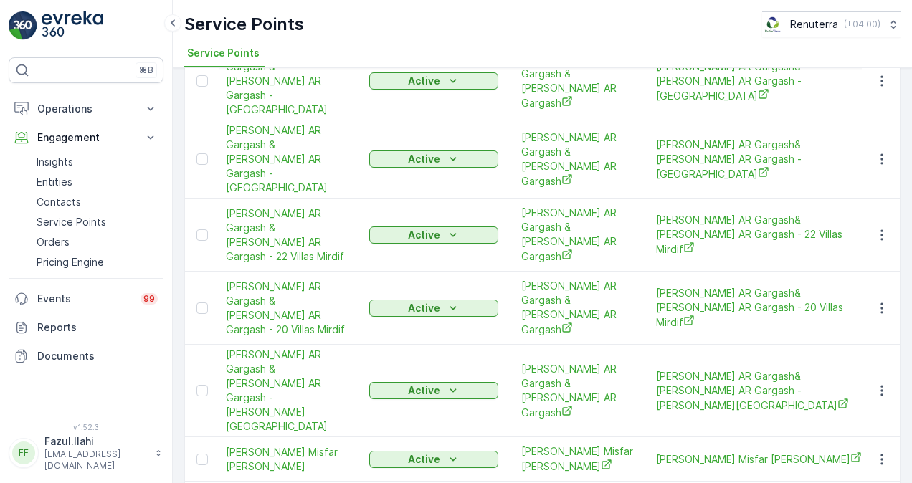
scroll to position [0, 0]
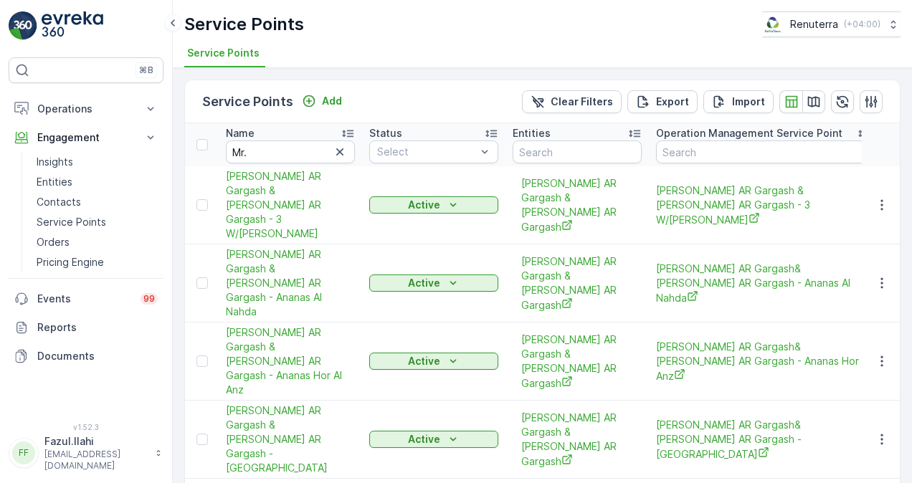
drag, startPoint x: 338, startPoint y: 148, endPoint x: 310, endPoint y: 148, distance: 27.2
click at [338, 148] on icon "button" at bounding box center [340, 152] width 14 height 14
click at [310, 148] on input "text" at bounding box center [290, 151] width 129 height 23
paste input "MAQAD BUILDING CONTRACTING L.L.C"
type input "MAQAD BUILDING CONTRACTING L.L.C"
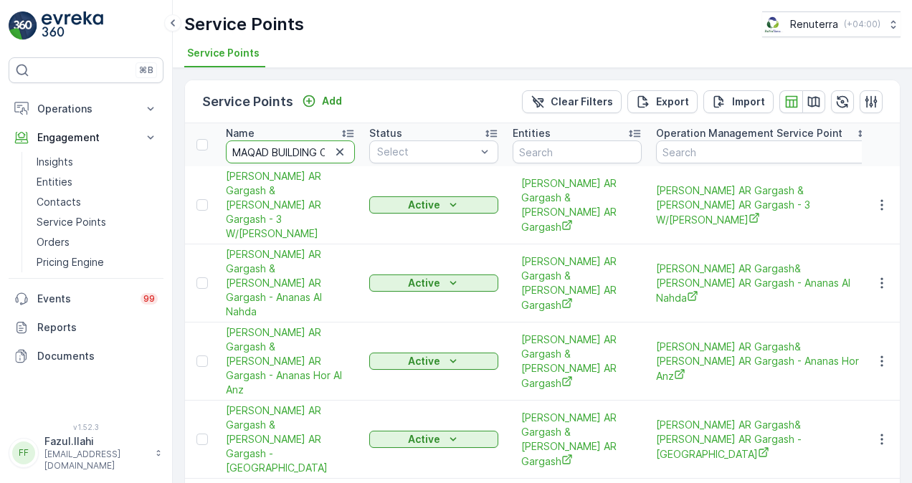
scroll to position [0, 206]
click at [307, 145] on input "MAQAD BUILDING CONTRACTING L.L.C" at bounding box center [290, 151] width 129 height 23
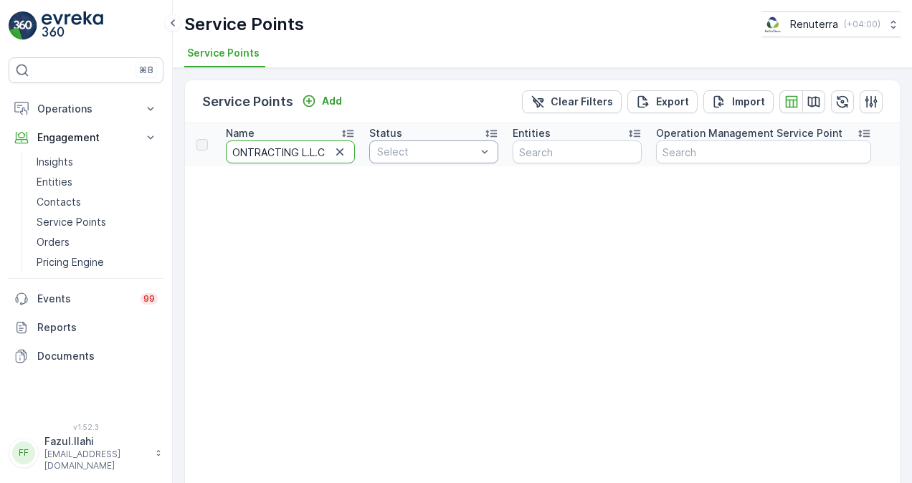
scroll to position [0, 223]
drag, startPoint x: 321, startPoint y: 153, endPoint x: 441, endPoint y: 166, distance: 120.5
type input "MAQAD BUILDING"
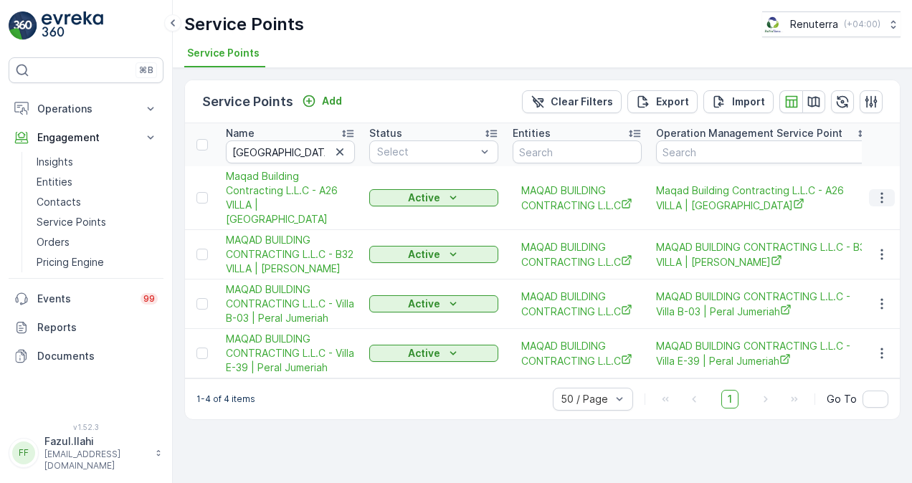
click at [887, 191] on icon "button" at bounding box center [881, 198] width 14 height 14
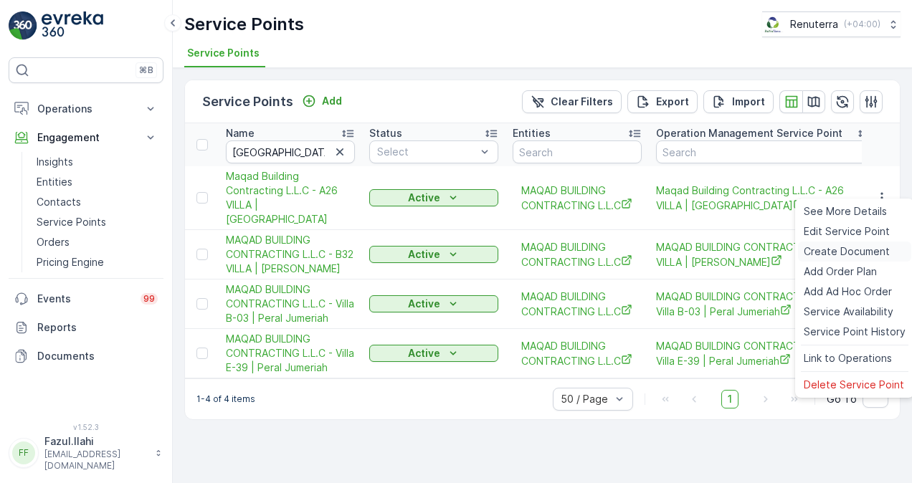
click at [852, 247] on span "Create Document" at bounding box center [846, 251] width 86 height 14
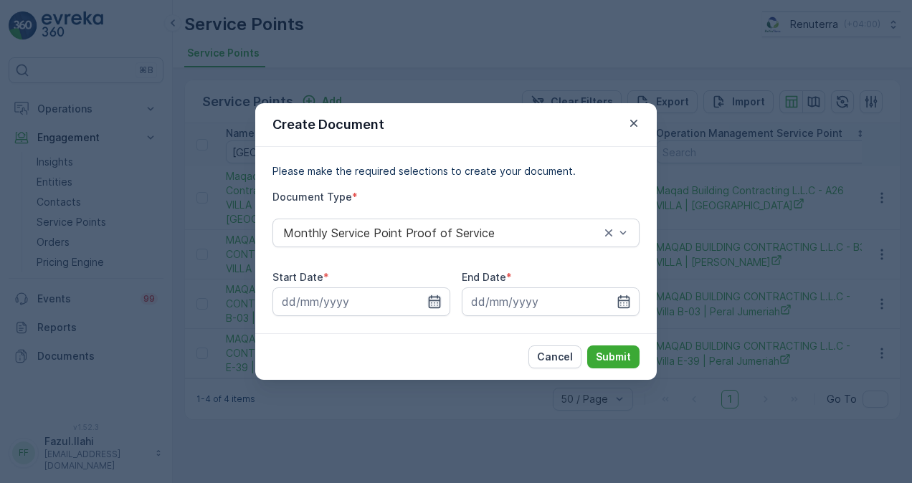
click at [436, 300] on icon "button" at bounding box center [434, 302] width 14 height 14
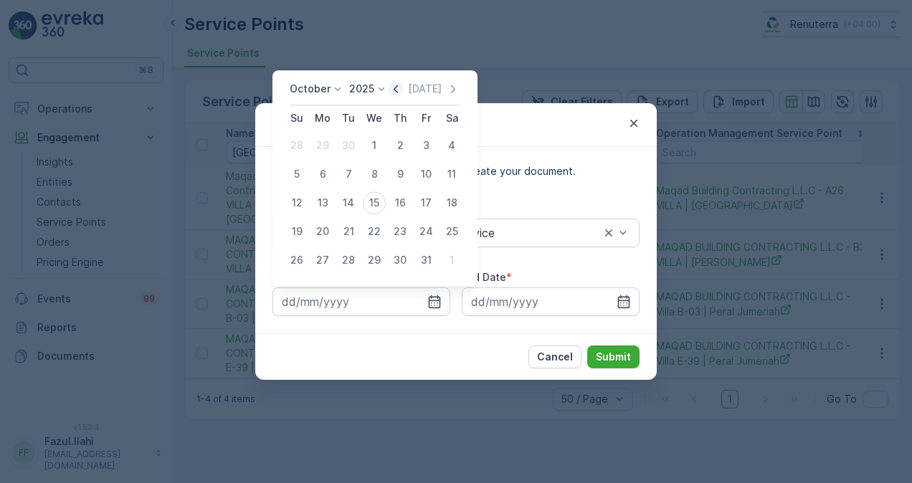
click at [397, 90] on icon "button" at bounding box center [395, 89] width 14 height 14
click at [325, 147] on div "1" at bounding box center [322, 145] width 23 height 23
type input "01.09.2025"
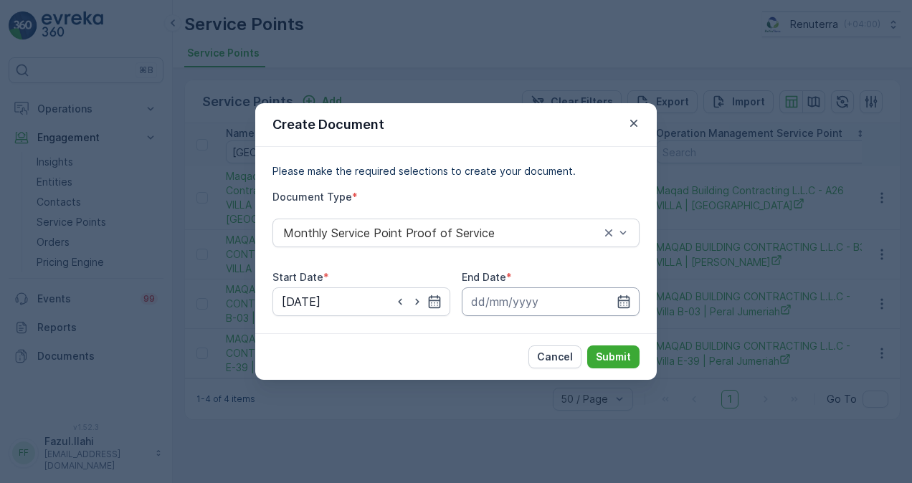
click at [632, 302] on input at bounding box center [551, 301] width 178 height 29
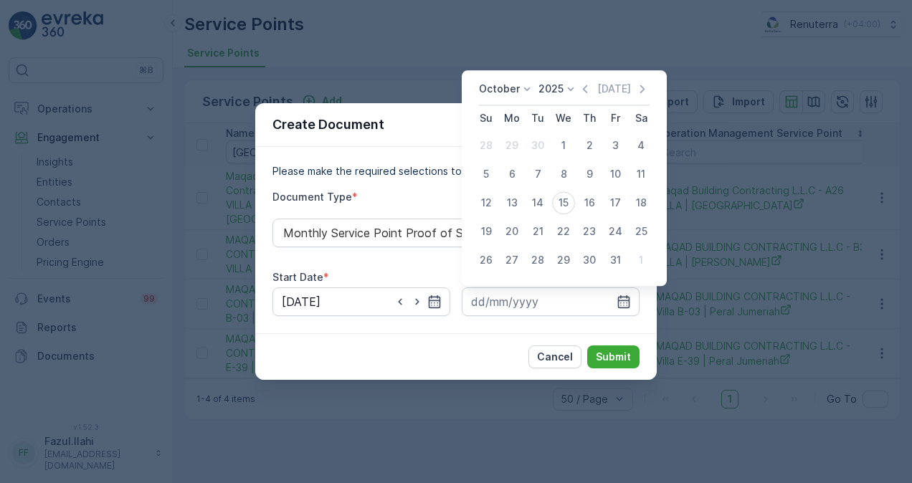
click at [589, 97] on div "October 2025 Today" at bounding box center [564, 94] width 171 height 24
click at [588, 93] on icon "button" at bounding box center [585, 89] width 14 height 14
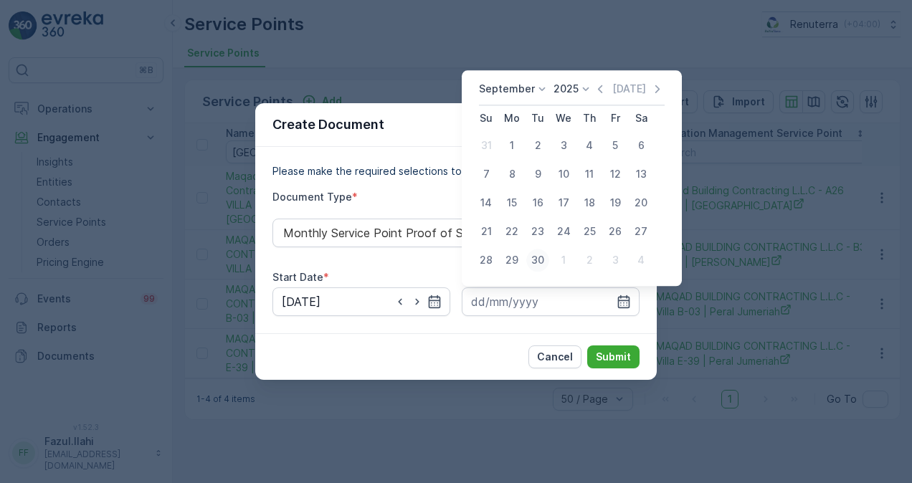
click at [537, 259] on div "30" at bounding box center [537, 260] width 23 height 23
type input "30.09.2025"
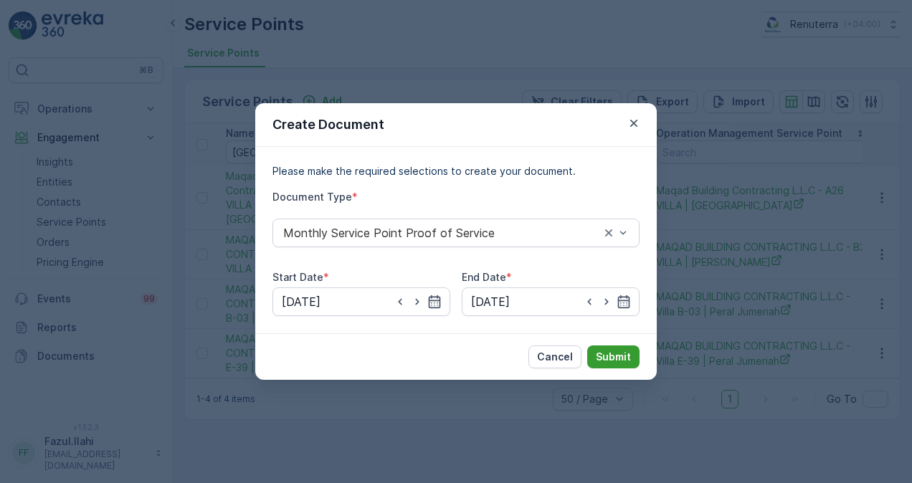
click at [618, 350] on p "Submit" at bounding box center [613, 357] width 35 height 14
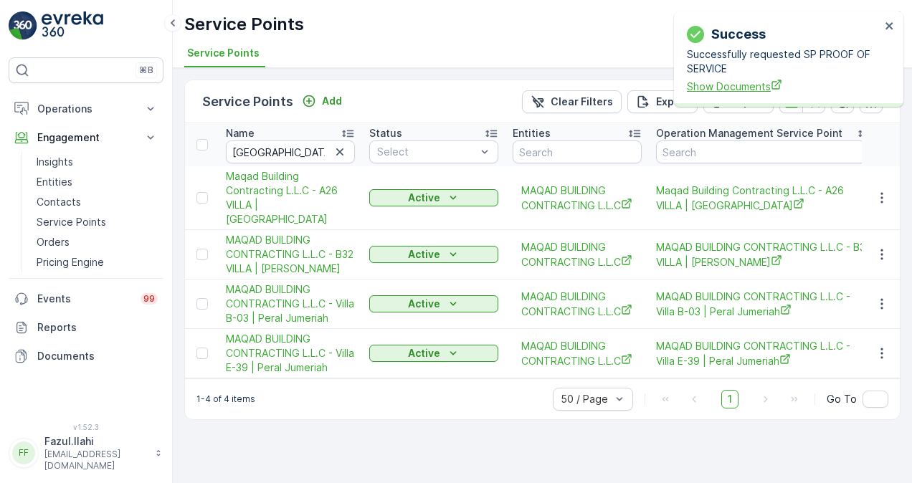
click at [705, 90] on span "Show Documents" at bounding box center [784, 86] width 194 height 15
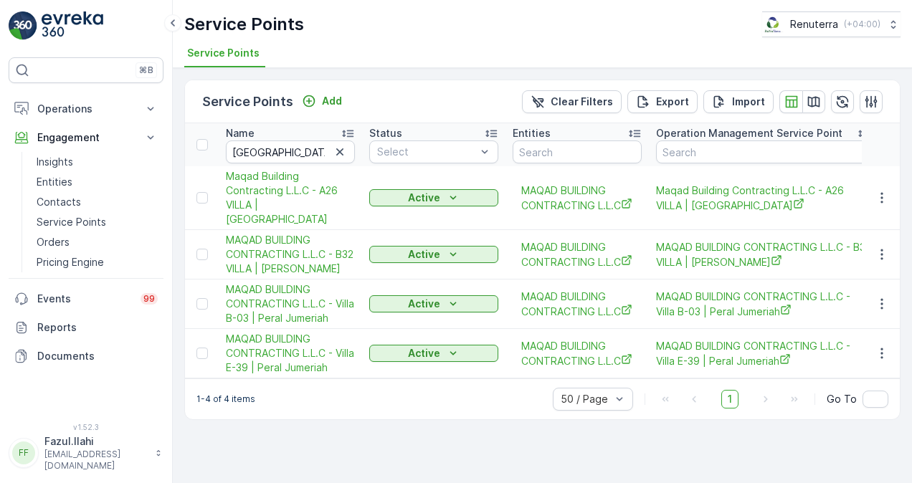
drag, startPoint x: 334, startPoint y: 149, endPoint x: 325, endPoint y: 146, distance: 9.1
click at [334, 149] on icon "button" at bounding box center [340, 152] width 14 height 14
click at [320, 145] on input "text" at bounding box center [290, 151] width 129 height 23
paste input "Mostafa Bin Abdul Lateef L.L.C"
type input "Mostafa Bin Abdul Lateef L.L.C"
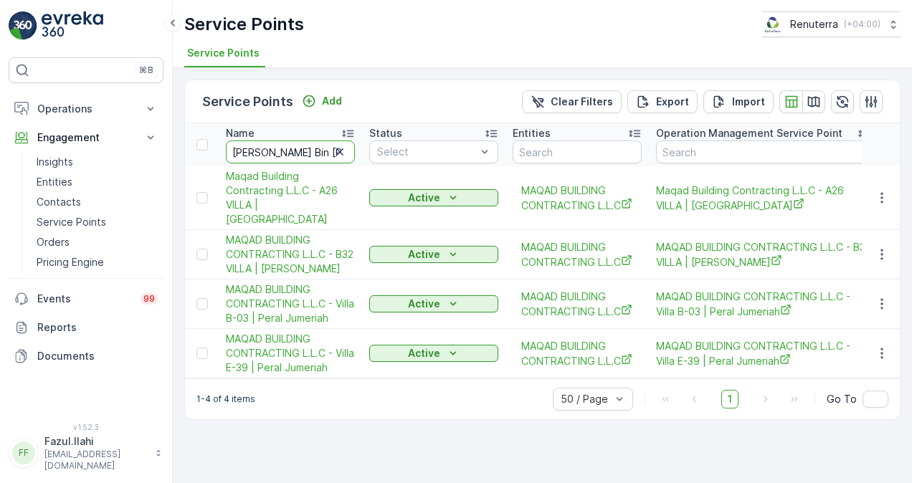
scroll to position [0, 36]
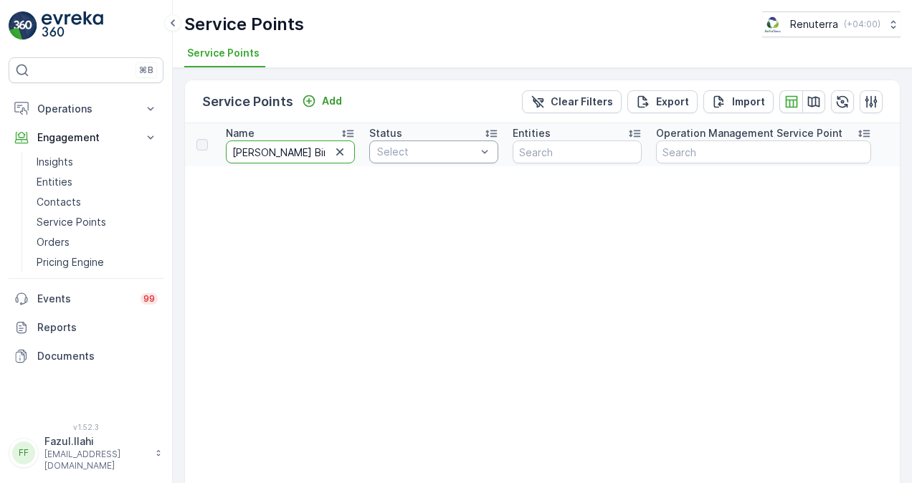
scroll to position [0, 53]
drag, startPoint x: 321, startPoint y: 155, endPoint x: 480, endPoint y: 103, distance: 167.3
type input "Mostafa Bin Abdul"
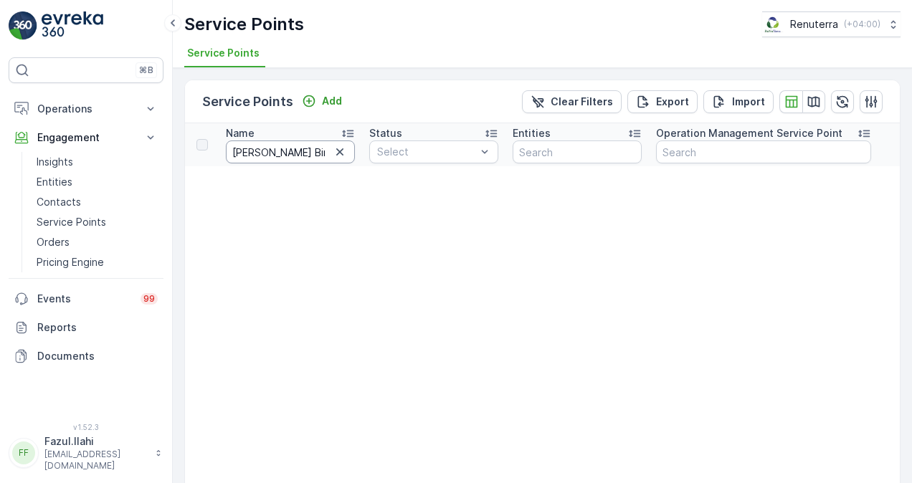
click at [321, 143] on input "Mostafa Bin Abdul" at bounding box center [290, 151] width 129 height 23
type input "Mostafa Bin"
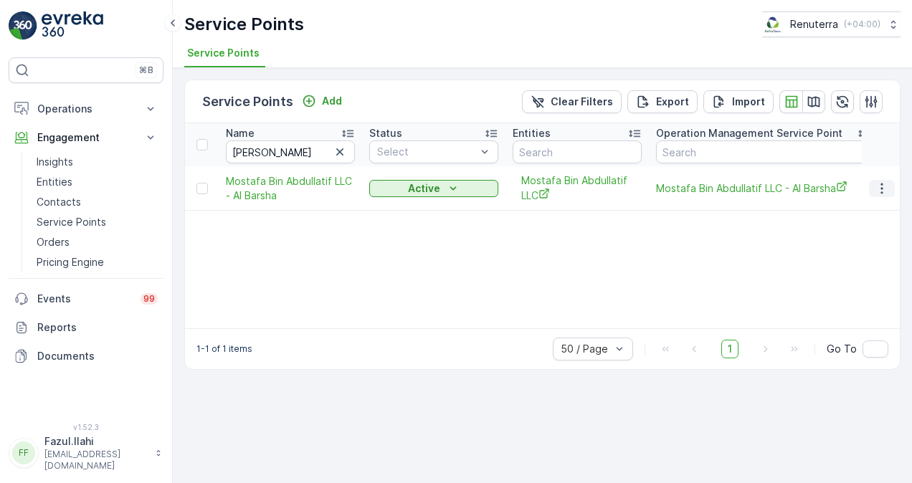
click at [882, 186] on icon "button" at bounding box center [881, 188] width 2 height 11
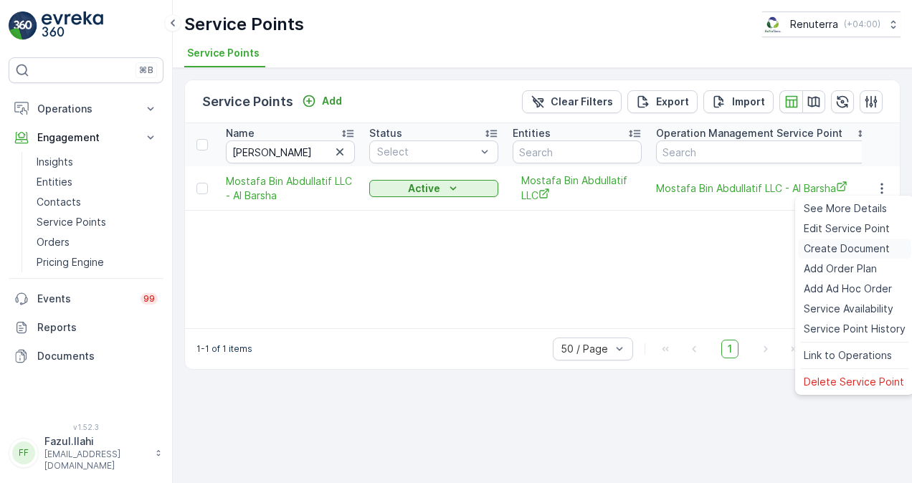
click at [854, 245] on span "Create Document" at bounding box center [846, 249] width 86 height 14
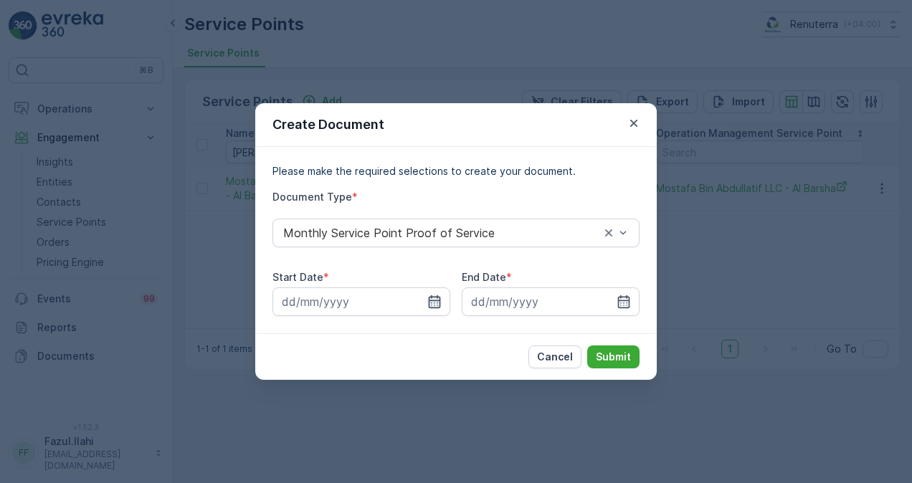
click at [433, 300] on icon "button" at bounding box center [435, 301] width 12 height 13
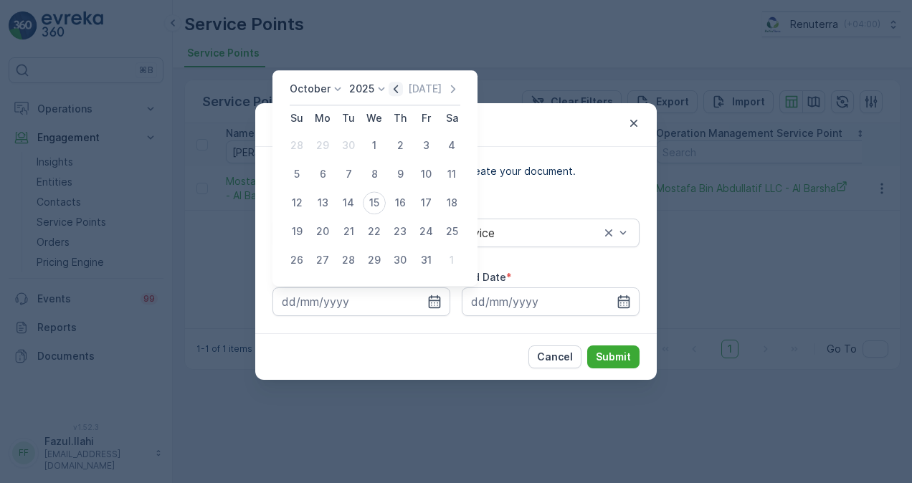
click at [397, 88] on icon "button" at bounding box center [395, 89] width 4 height 8
click at [330, 148] on div "1" at bounding box center [322, 145] width 23 height 23
type input "01.09.2025"
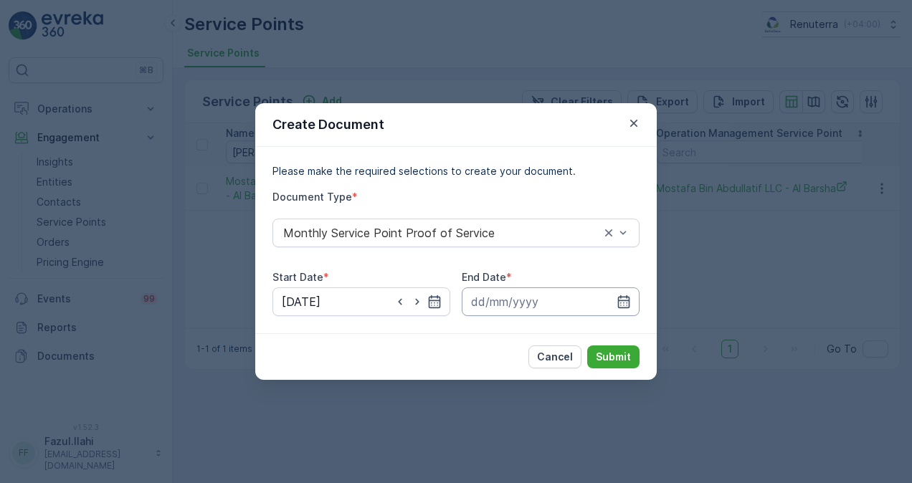
click at [626, 293] on input at bounding box center [551, 301] width 178 height 29
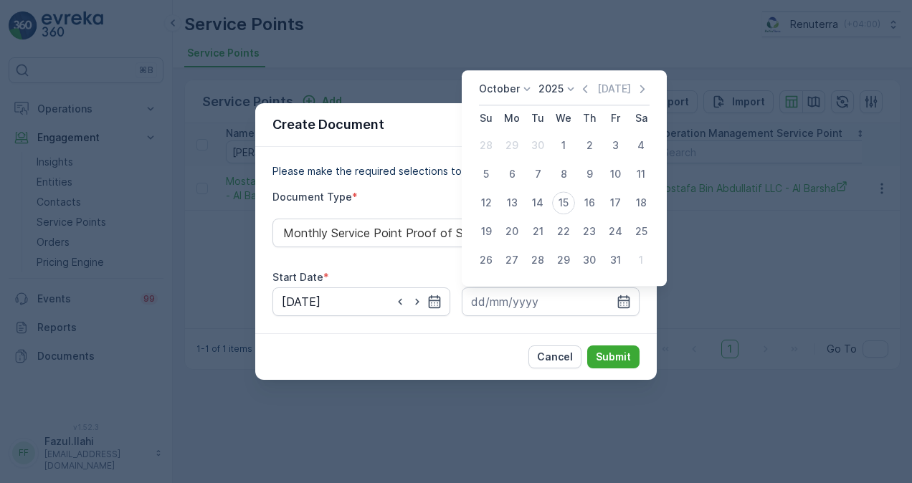
click at [593, 96] on div "October 2025 Today" at bounding box center [564, 94] width 171 height 24
click at [591, 89] on icon "button" at bounding box center [585, 89] width 14 height 14
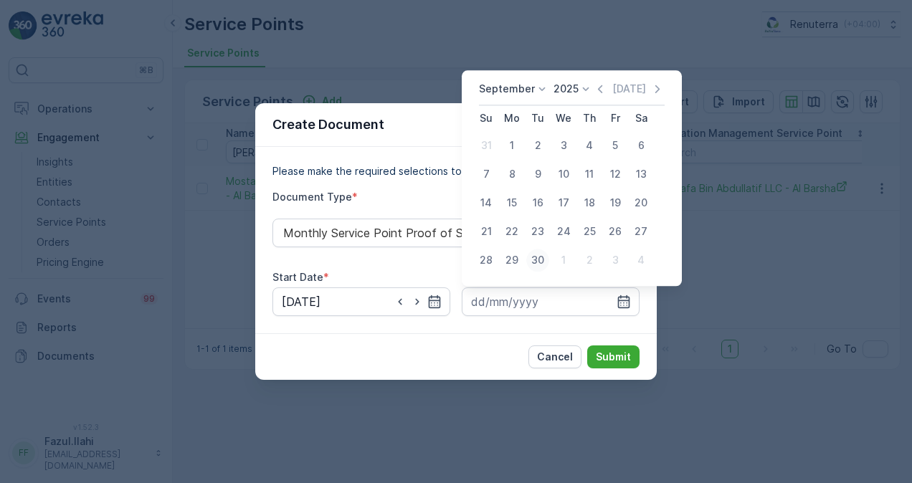
click at [532, 260] on div "30" at bounding box center [537, 260] width 23 height 23
type input "30.09.2025"
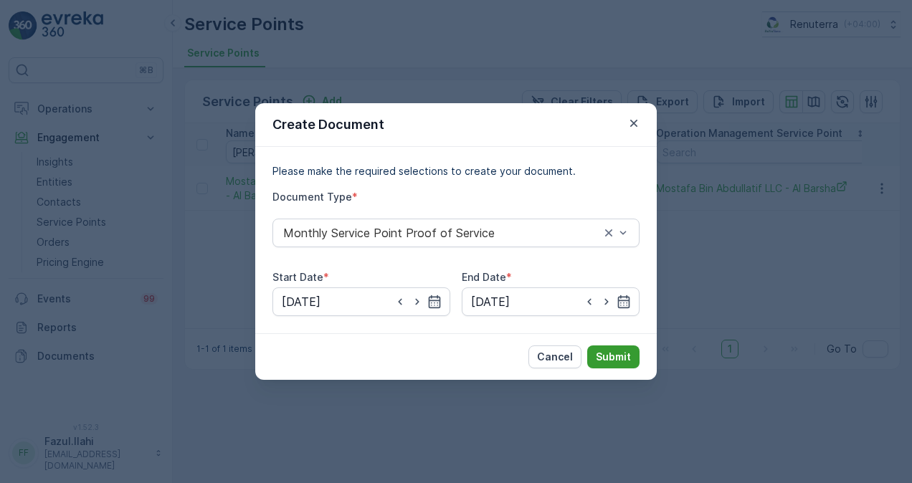
click at [606, 358] on p "Submit" at bounding box center [613, 357] width 35 height 14
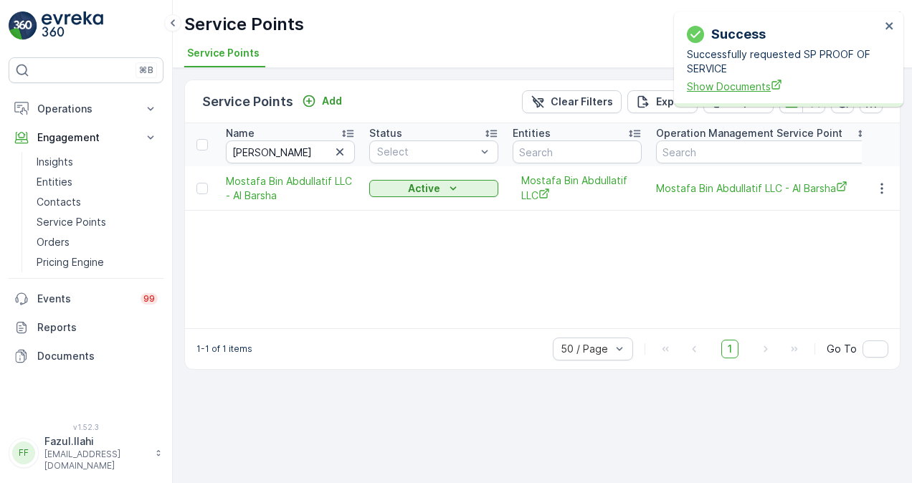
click at [712, 87] on span "Show Documents" at bounding box center [784, 86] width 194 height 15
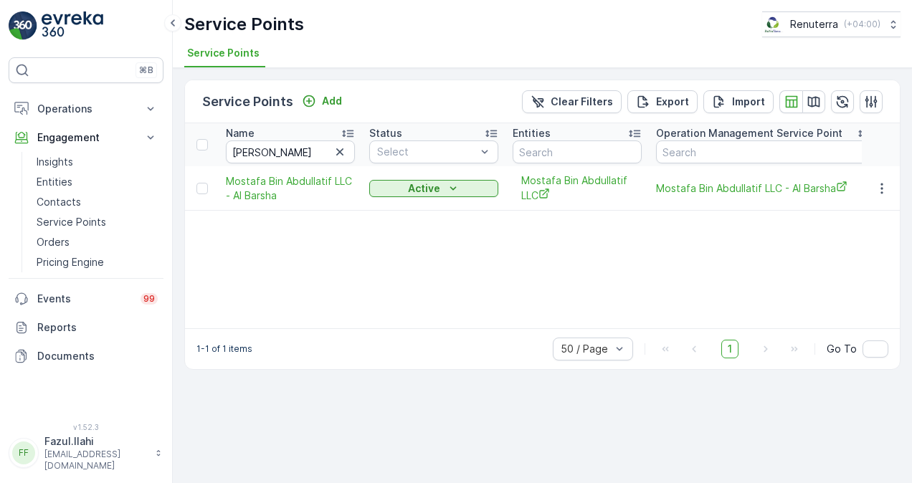
click at [334, 146] on icon "button" at bounding box center [340, 152] width 14 height 14
click at [302, 149] on input "text" at bounding box center [290, 151] width 129 height 23
paste input "MODERN BUILDING"
type input "MODERN BUILDING"
click at [886, 192] on icon "button" at bounding box center [881, 188] width 14 height 14
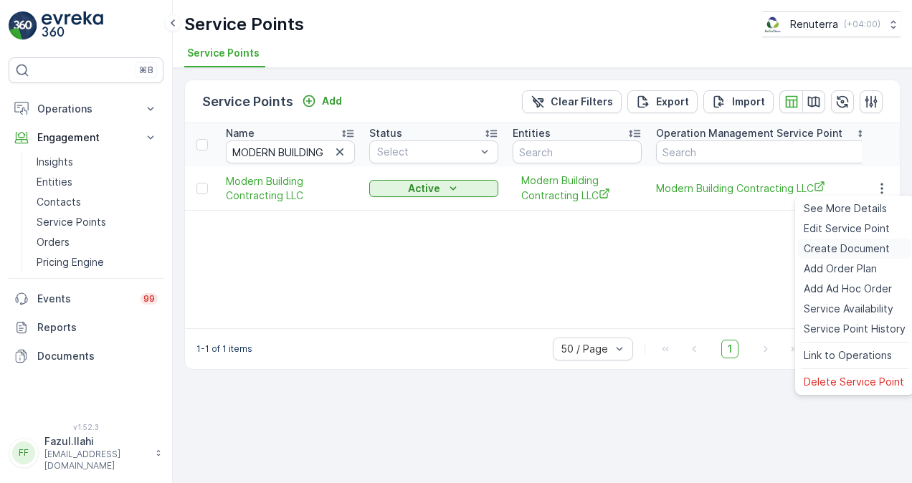
click at [866, 251] on span "Create Document" at bounding box center [846, 249] width 86 height 14
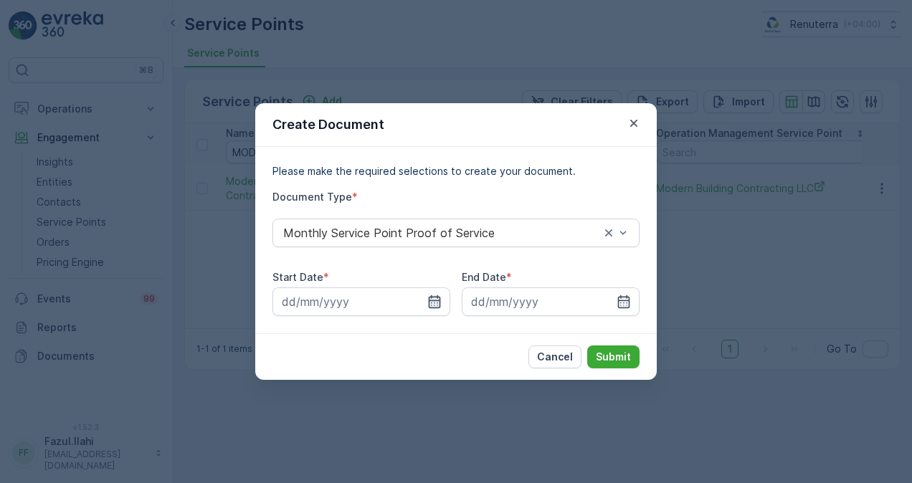
click at [431, 298] on icon "button" at bounding box center [435, 301] width 12 height 13
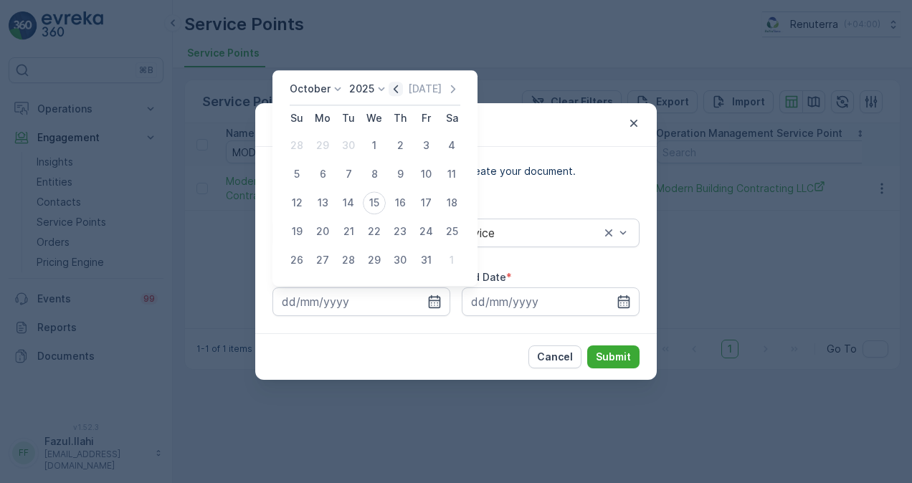
click at [401, 92] on icon "button" at bounding box center [395, 89] width 14 height 14
click at [320, 143] on div "1" at bounding box center [322, 145] width 23 height 23
type input "01.09.2025"
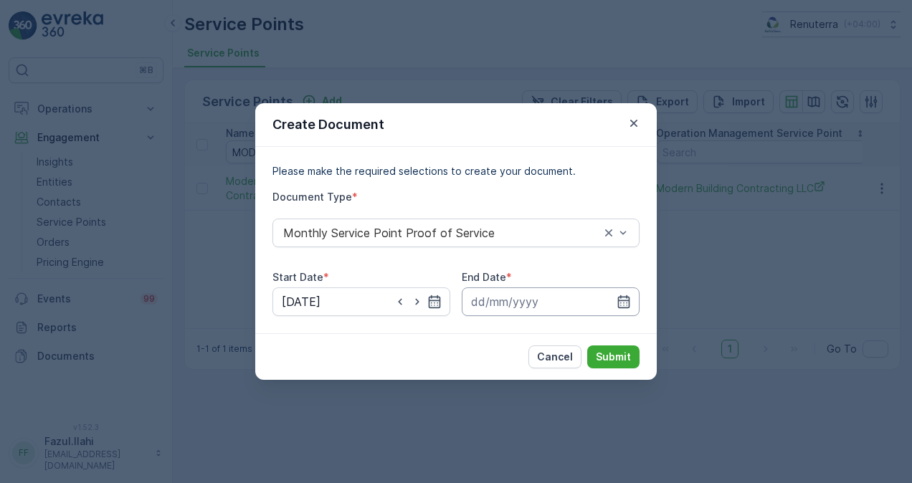
click at [614, 298] on input at bounding box center [551, 301] width 178 height 29
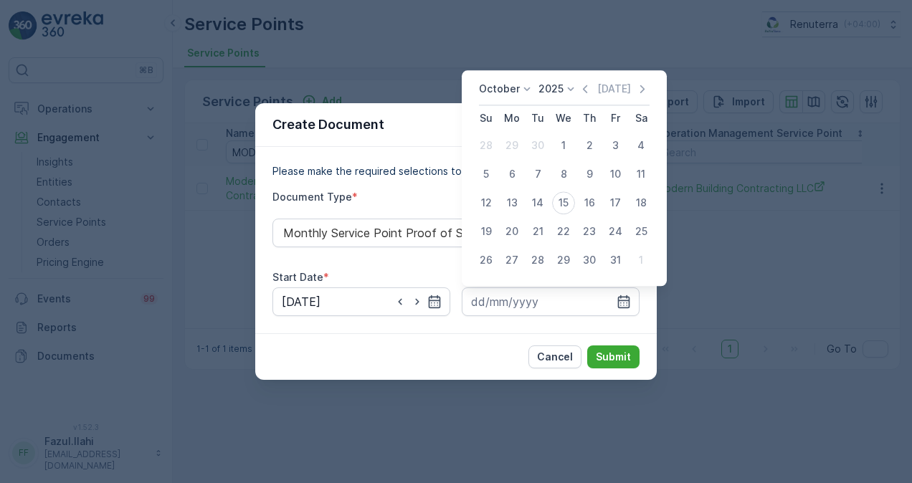
click at [579, 89] on div "October 2025 Today" at bounding box center [564, 94] width 171 height 24
click at [584, 93] on icon "button" at bounding box center [585, 89] width 14 height 14
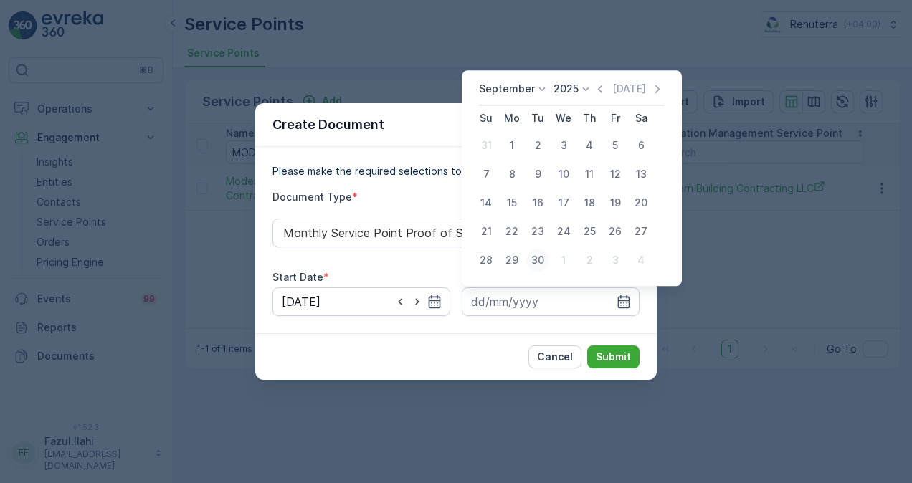
click at [538, 265] on div "30" at bounding box center [537, 260] width 23 height 23
type input "30.09.2025"
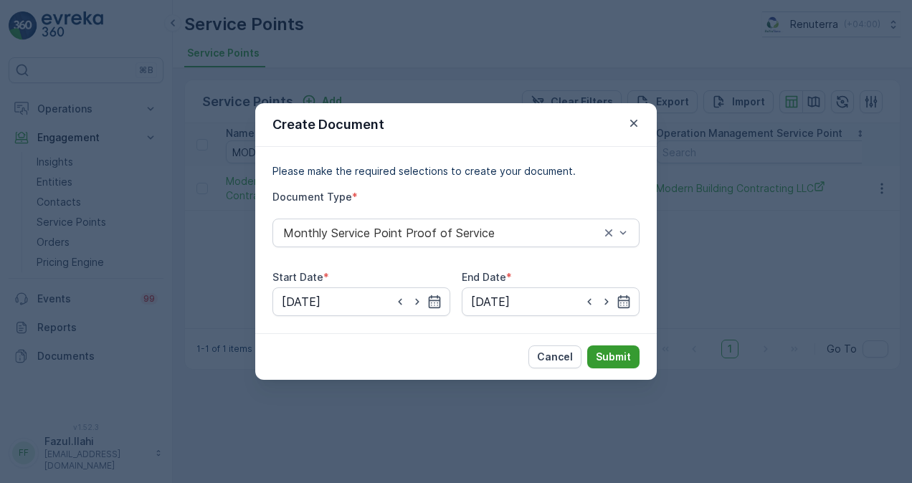
click at [608, 360] on p "Submit" at bounding box center [613, 357] width 35 height 14
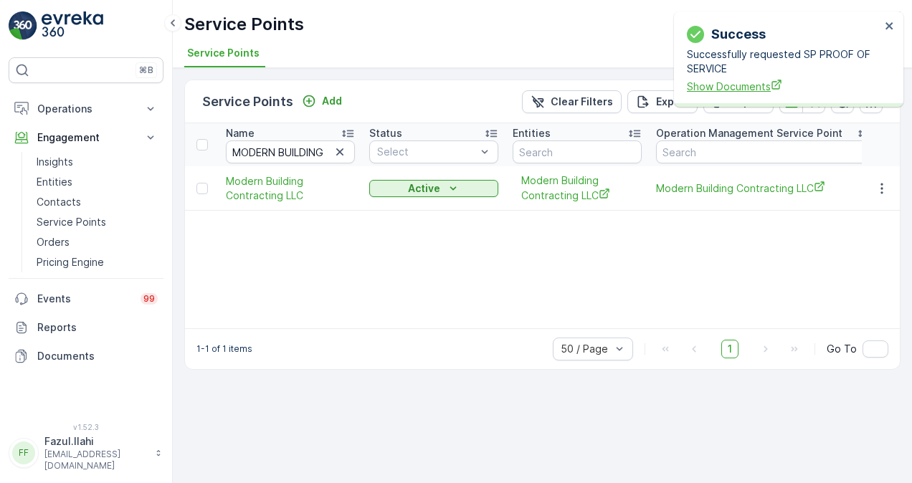
click at [732, 85] on span "Show Documents" at bounding box center [784, 86] width 194 height 15
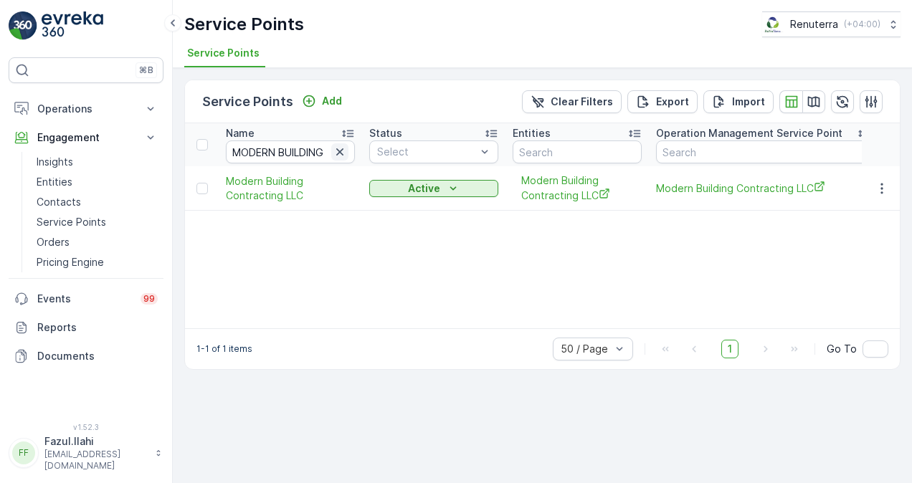
click at [343, 154] on icon "button" at bounding box center [340, 152] width 14 height 14
click at [330, 149] on input "text" at bounding box center [290, 151] width 129 height 23
click at [310, 155] on input "text" at bounding box center [290, 151] width 129 height 23
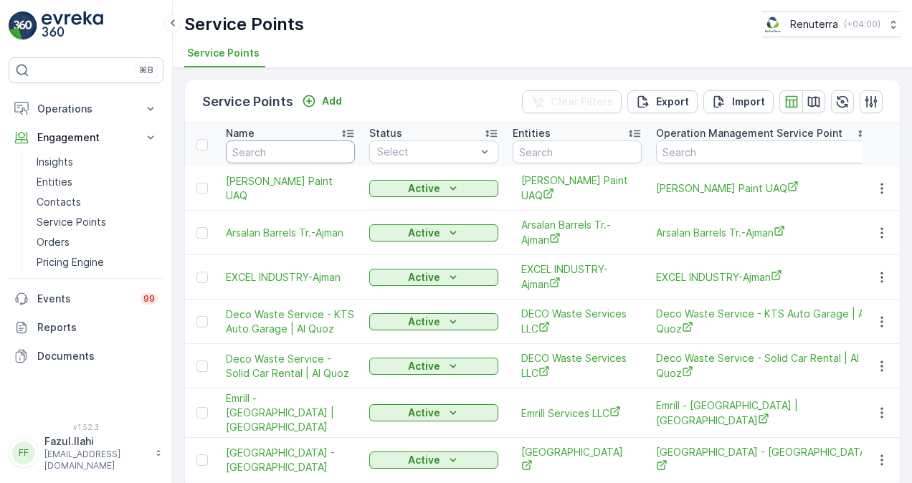
click at [304, 155] on input "text" at bounding box center [290, 151] width 129 height 23
paste input "v"
type input "v"
click at [305, 153] on input "text" at bounding box center [290, 151] width 129 height 23
paste input "MOHAMMED AL ANSAR"
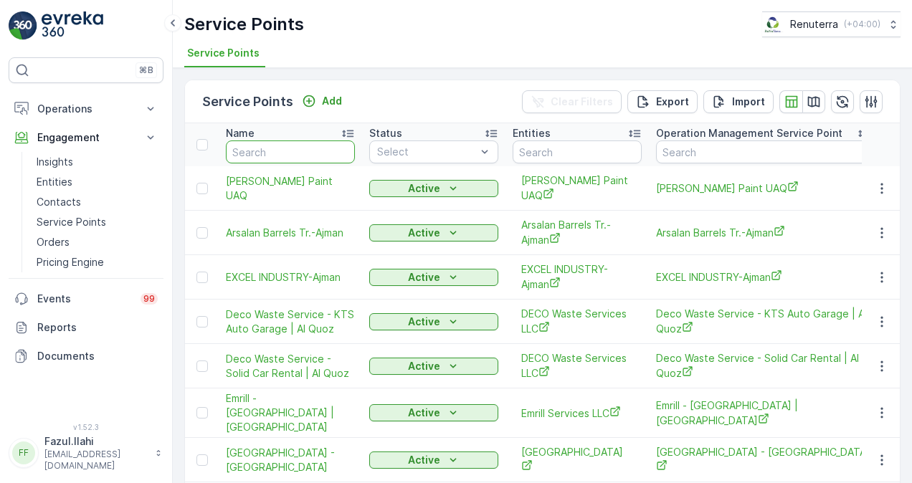
type input "MOHAMMED AL ANSAR"
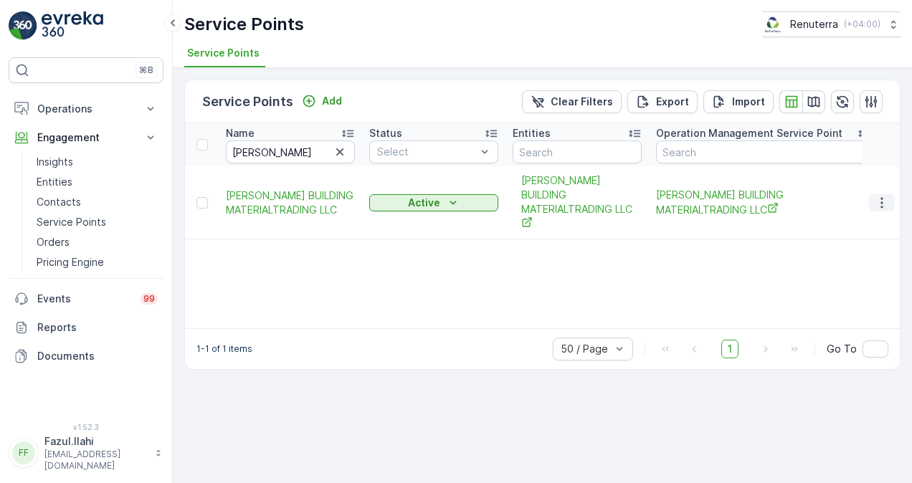
click at [883, 207] on icon "button" at bounding box center [881, 203] width 14 height 14
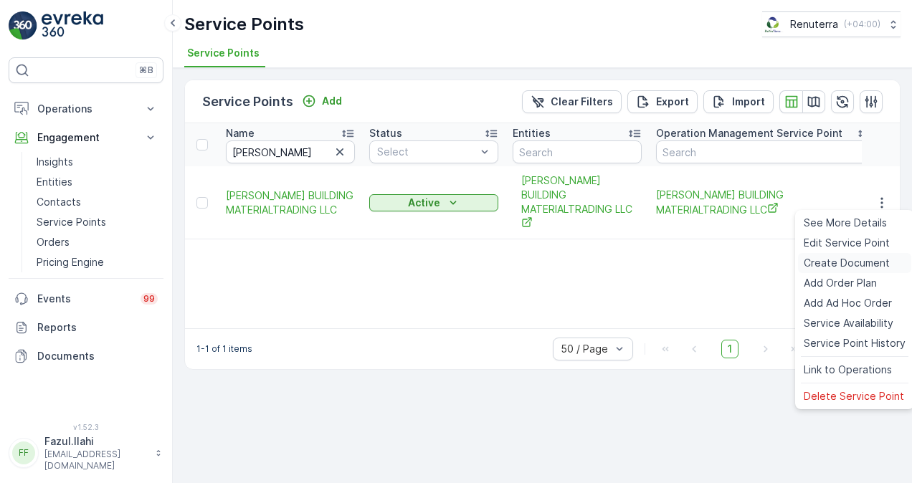
click at [870, 261] on span "Create Document" at bounding box center [846, 263] width 86 height 14
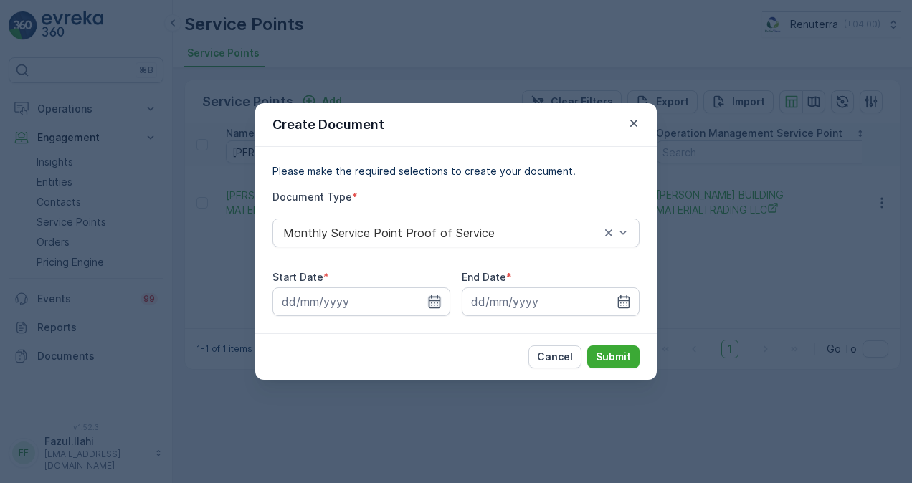
click at [436, 302] on icon "button" at bounding box center [434, 302] width 14 height 14
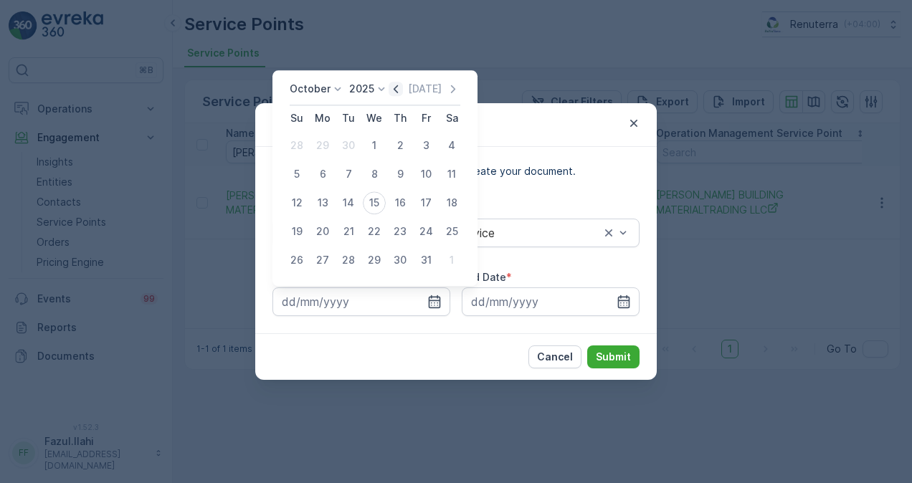
click at [397, 85] on icon "button" at bounding box center [395, 89] width 14 height 14
click at [329, 145] on div "1" at bounding box center [322, 145] width 23 height 23
type input "01.09.2025"
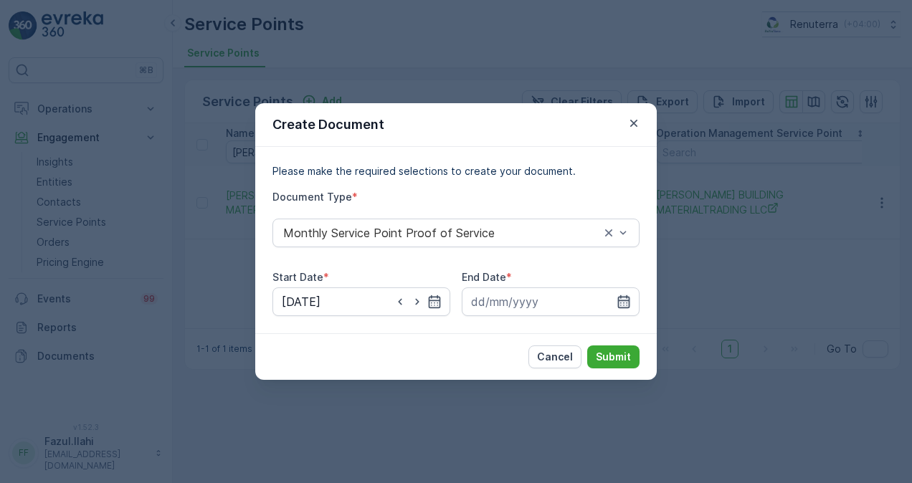
click at [621, 306] on icon "button" at bounding box center [623, 302] width 14 height 14
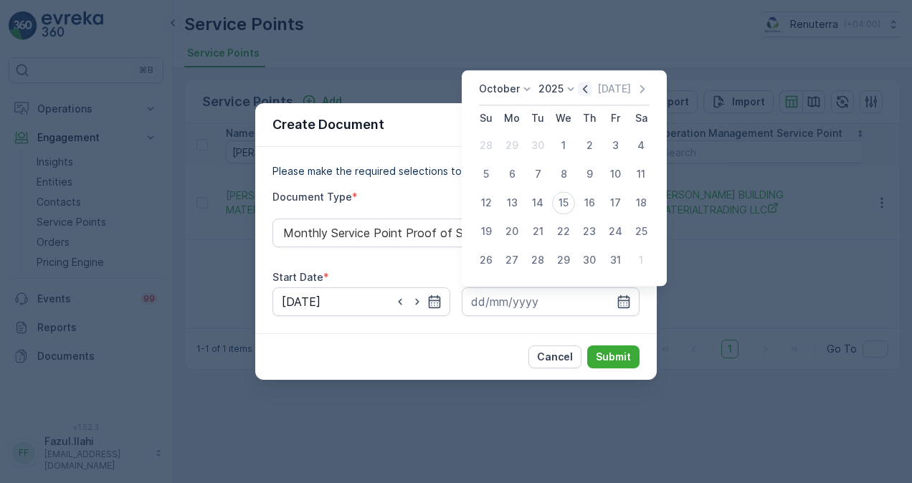
click at [596, 94] on div "Today" at bounding box center [614, 89] width 72 height 14
click at [589, 90] on icon "button" at bounding box center [585, 89] width 14 height 14
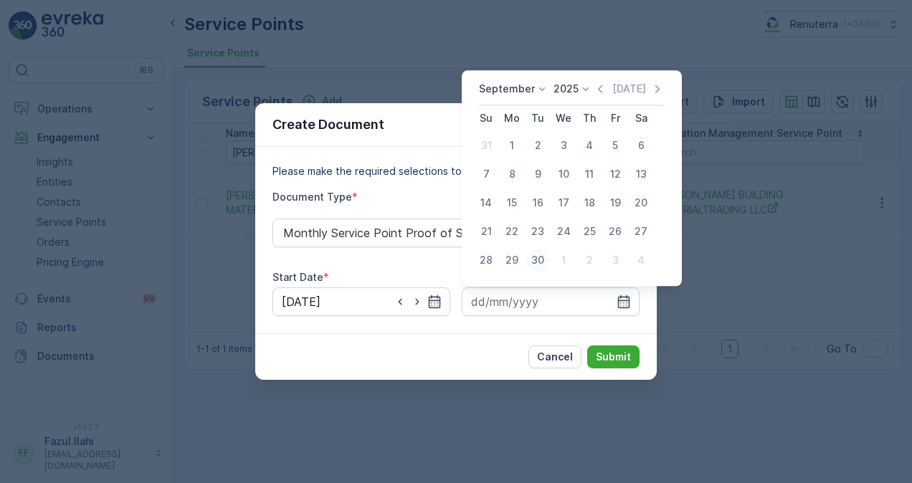
click at [538, 259] on div "30" at bounding box center [537, 260] width 23 height 23
type input "30.09.2025"
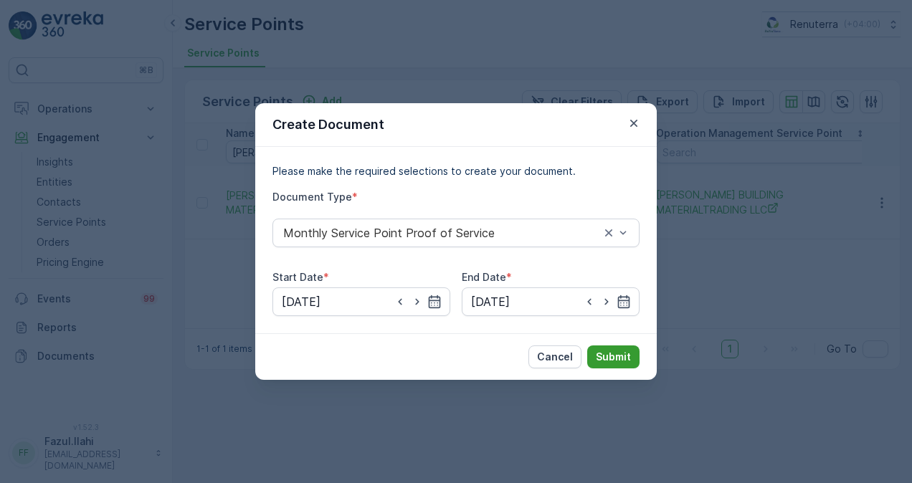
click at [618, 357] on p "Submit" at bounding box center [613, 357] width 35 height 14
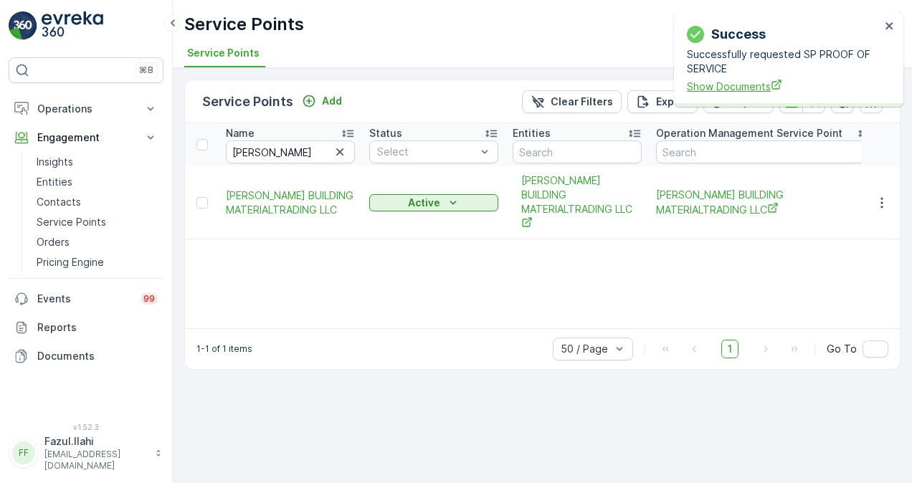
click at [741, 83] on span "Show Documents" at bounding box center [784, 86] width 194 height 15
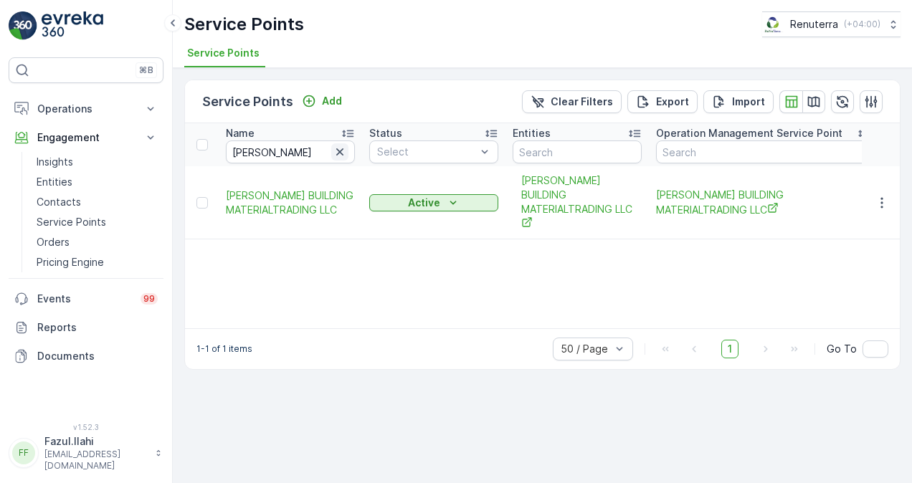
click at [338, 151] on icon "button" at bounding box center [339, 151] width 7 height 7
click at [297, 152] on input "text" at bounding box center [290, 151] width 129 height 23
paste input "NAMASTE RESTAURANT"
type input "NAMASTE RESTAURANT"
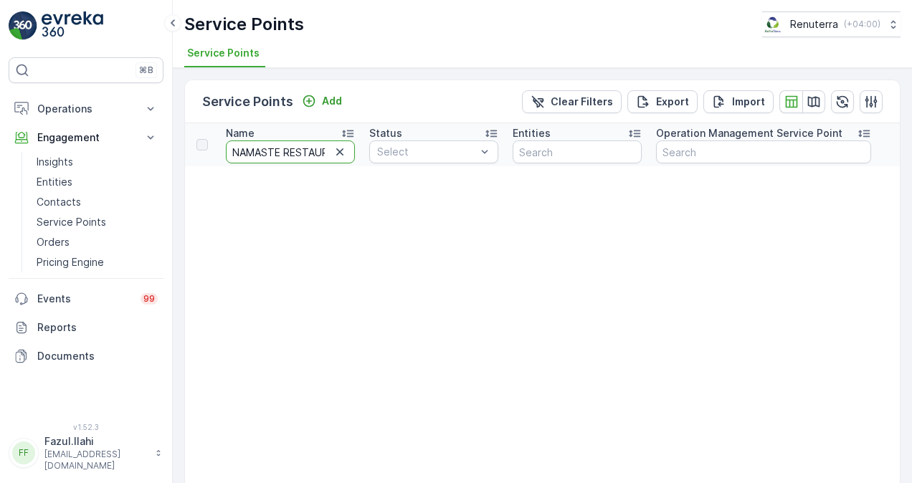
scroll to position [0, 24]
drag, startPoint x: 285, startPoint y: 151, endPoint x: 578, endPoint y: 143, distance: 292.5
type input "NAMASTE"
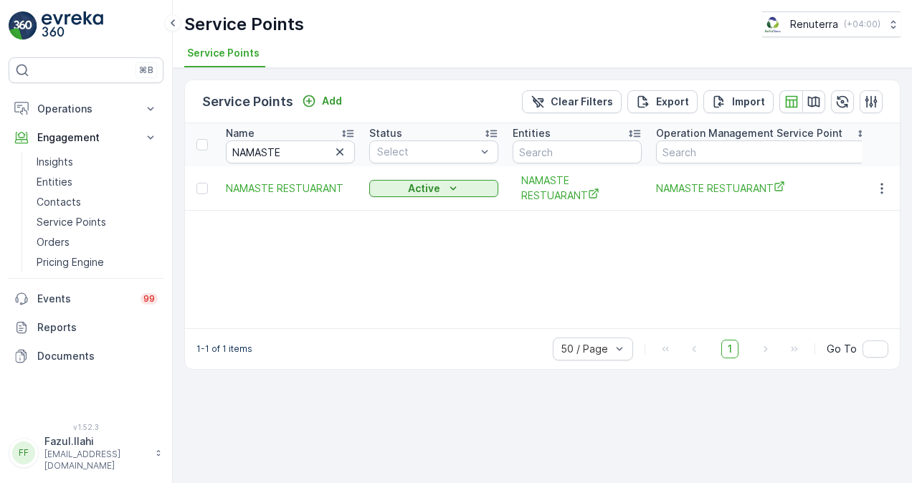
click at [893, 178] on td at bounding box center [880, 188] width 39 height 44
click at [882, 183] on icon "button" at bounding box center [881, 188] width 2 height 11
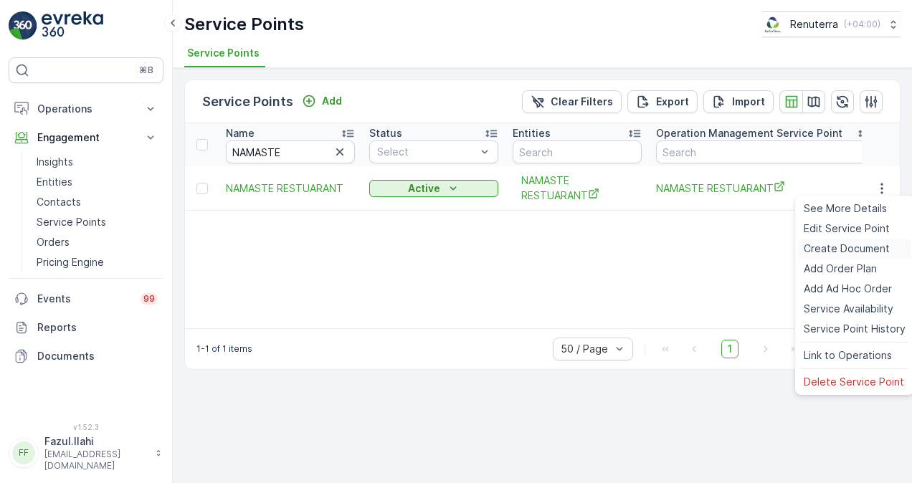
click at [856, 251] on span "Create Document" at bounding box center [846, 249] width 86 height 14
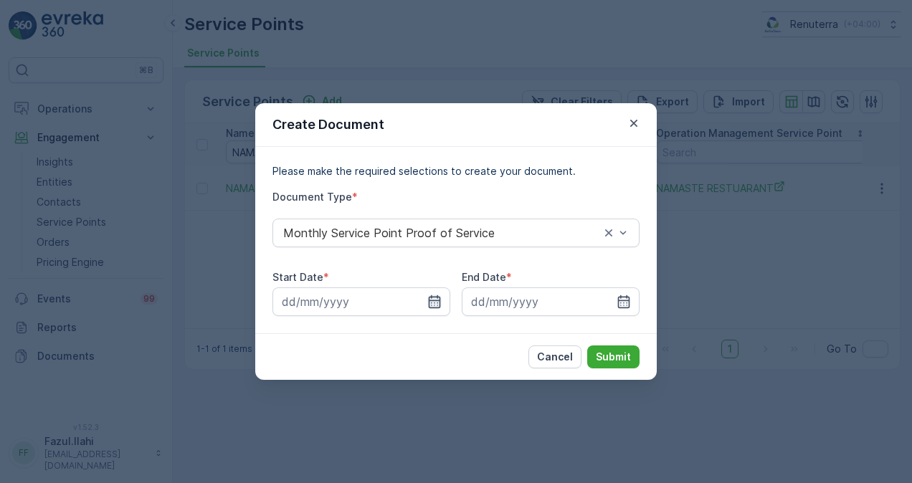
click at [433, 308] on div at bounding box center [361, 301] width 178 height 29
click at [431, 296] on icon "button" at bounding box center [435, 301] width 12 height 13
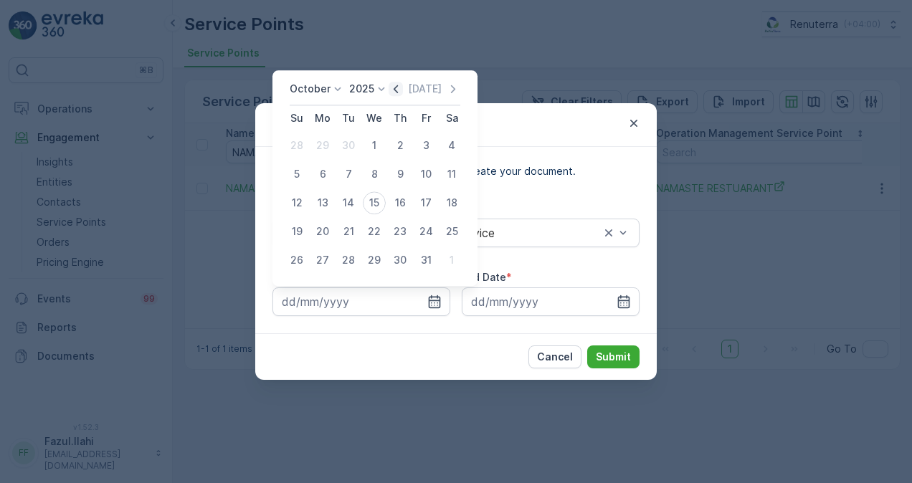
click at [396, 94] on icon "button" at bounding box center [395, 89] width 14 height 14
click at [323, 151] on div "1" at bounding box center [322, 145] width 23 height 23
type input "01.09.2025"
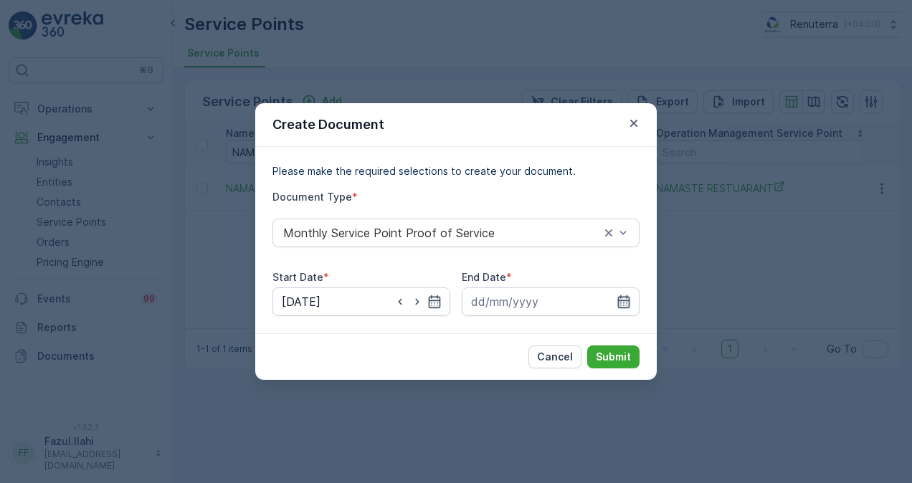
click at [629, 304] on icon "button" at bounding box center [624, 301] width 12 height 13
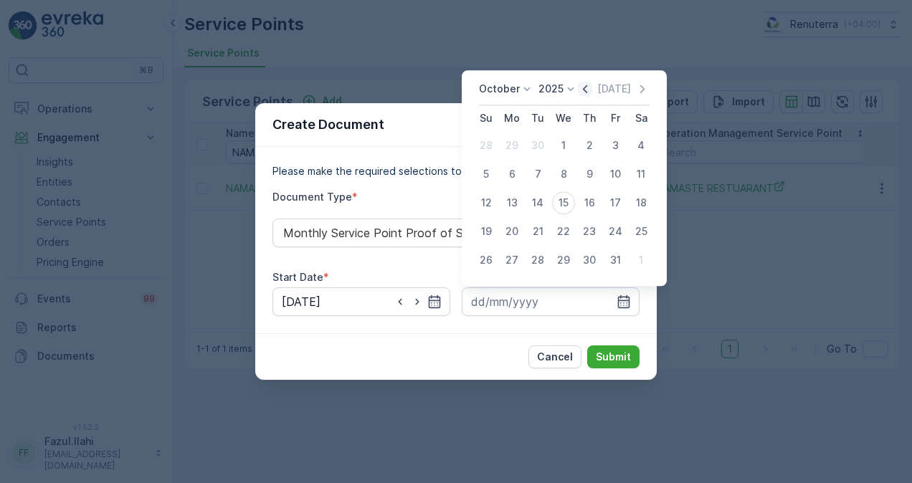
click at [586, 84] on icon "button" at bounding box center [585, 89] width 14 height 14
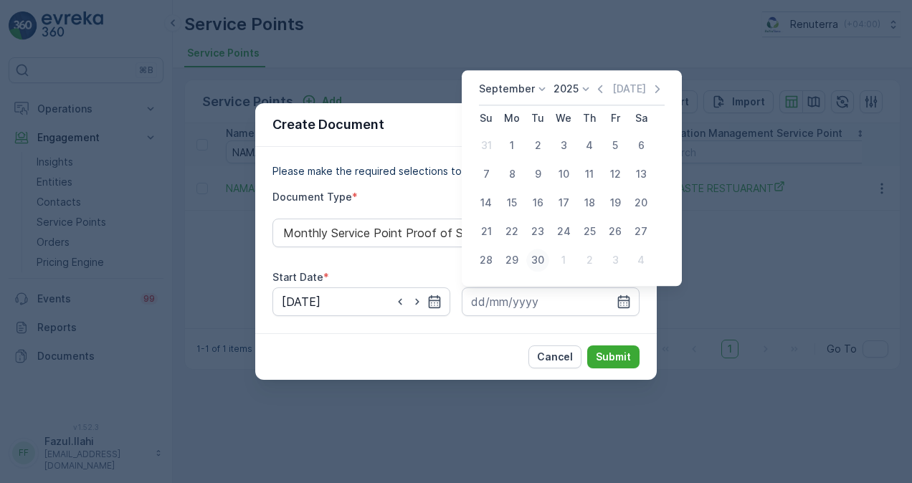
click at [542, 260] on div "30" at bounding box center [537, 260] width 23 height 23
type input "30.09.2025"
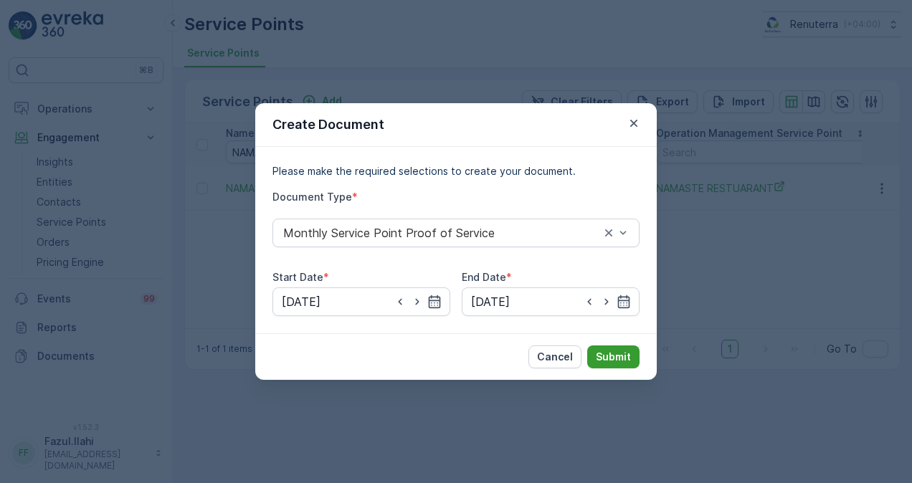
click at [606, 360] on p "Submit" at bounding box center [613, 357] width 35 height 14
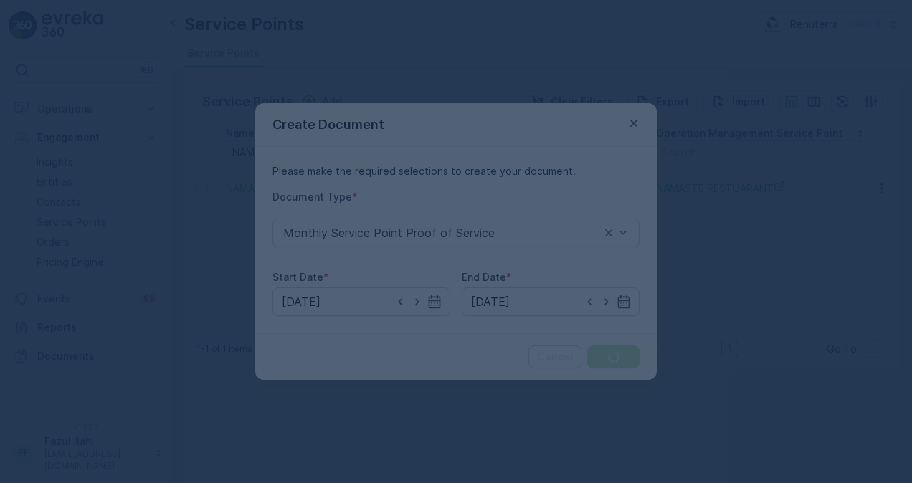
click at [188, 43] on div at bounding box center [456, 241] width 912 height 483
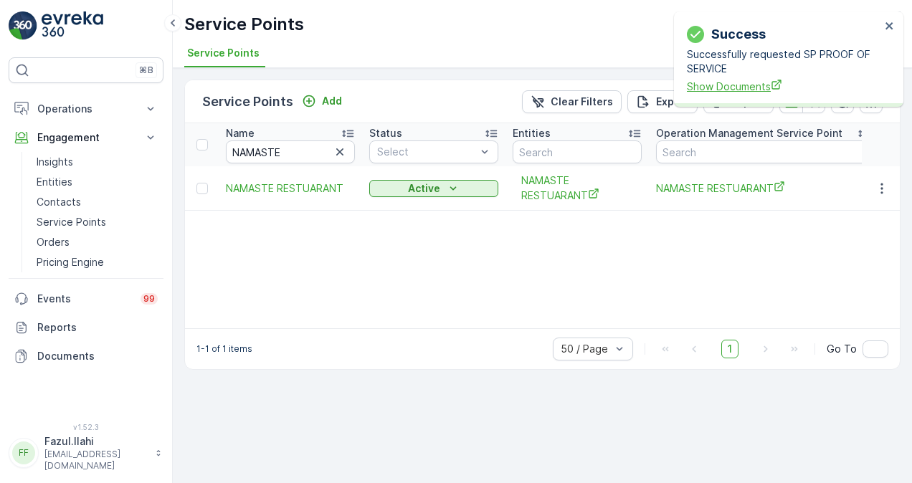
click at [714, 92] on span "Show Documents" at bounding box center [784, 86] width 194 height 15
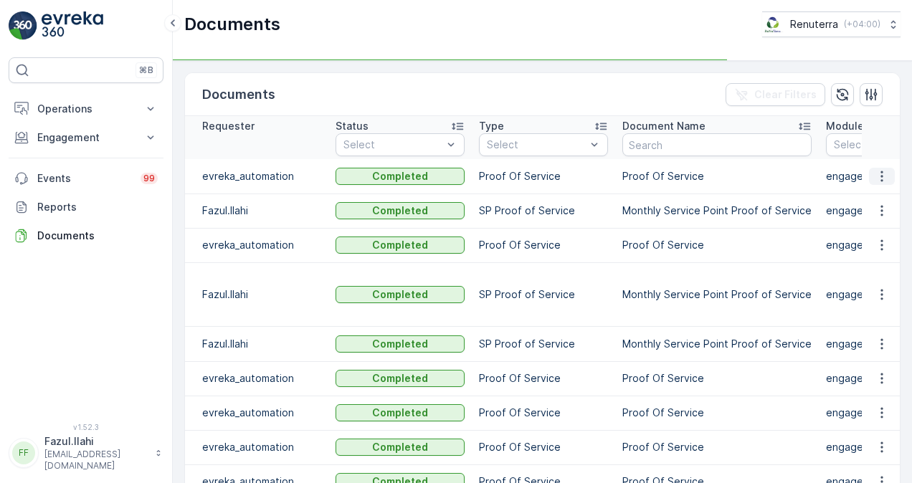
click at [882, 179] on icon "button" at bounding box center [881, 176] width 14 height 14
click at [879, 198] on span "See Details" at bounding box center [877, 197] width 55 height 14
click at [876, 216] on icon "button" at bounding box center [881, 211] width 14 height 14
click at [859, 234] on span "See Details" at bounding box center [877, 231] width 55 height 14
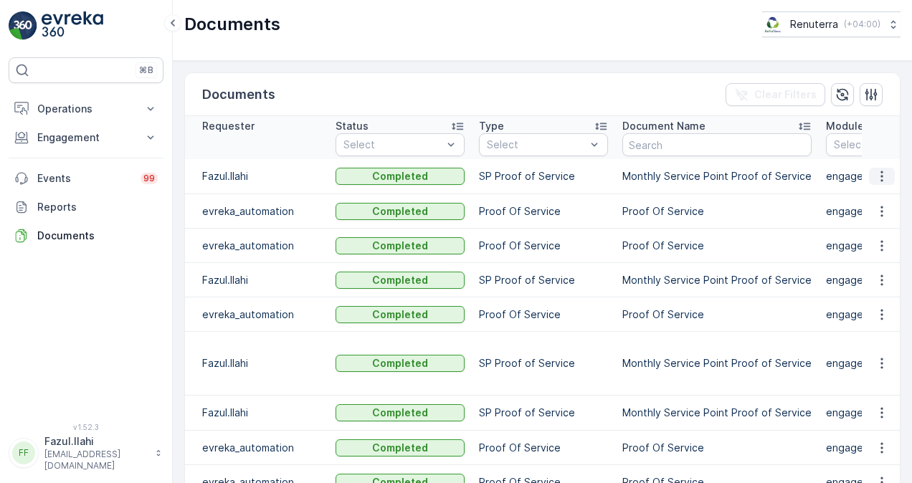
click at [874, 181] on icon "button" at bounding box center [881, 176] width 14 height 14
click at [879, 199] on span "See Details" at bounding box center [877, 197] width 55 height 14
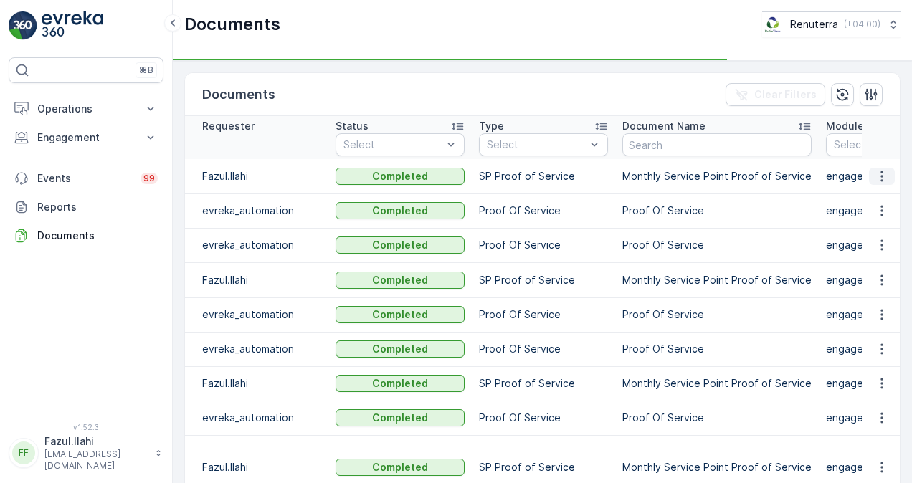
click at [877, 173] on icon "button" at bounding box center [881, 176] width 14 height 14
click at [882, 201] on span "See Details" at bounding box center [877, 197] width 55 height 14
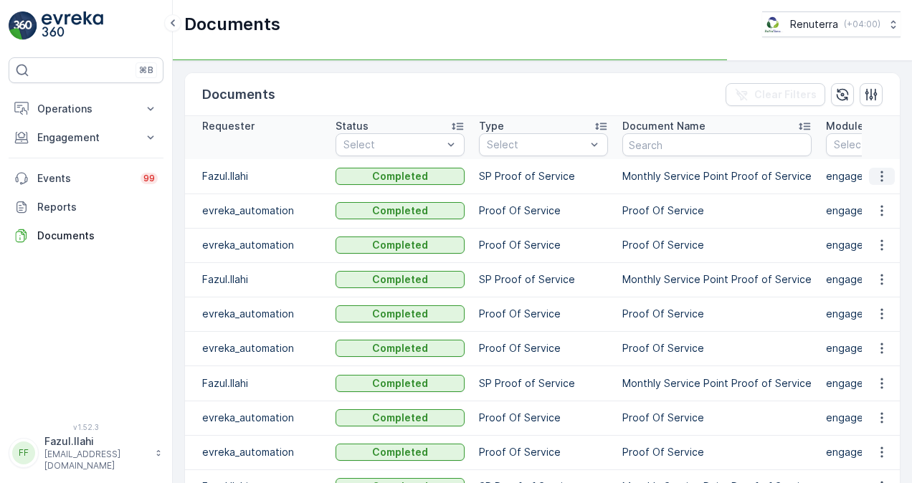
click at [880, 175] on icon "button" at bounding box center [881, 176] width 2 height 11
click at [876, 190] on span "See Details" at bounding box center [877, 197] width 55 height 14
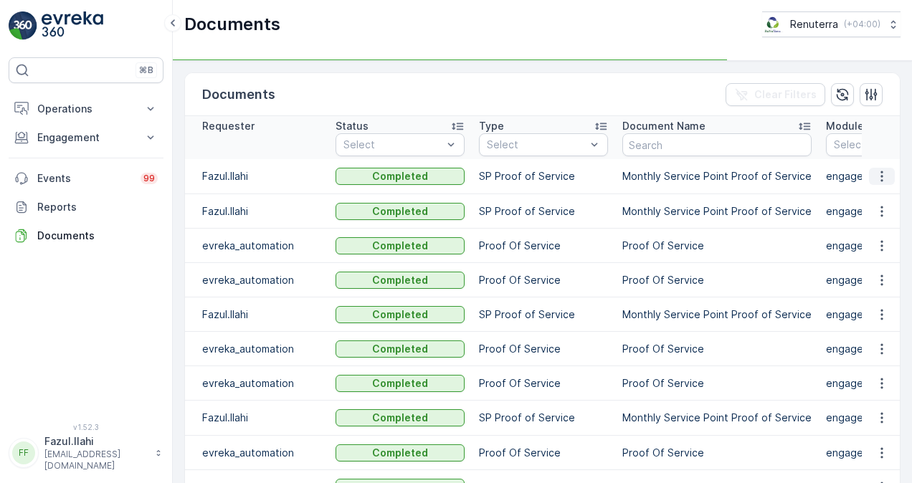
click at [885, 171] on icon "button" at bounding box center [881, 176] width 14 height 14
click at [874, 194] on span "See Details" at bounding box center [877, 197] width 55 height 14
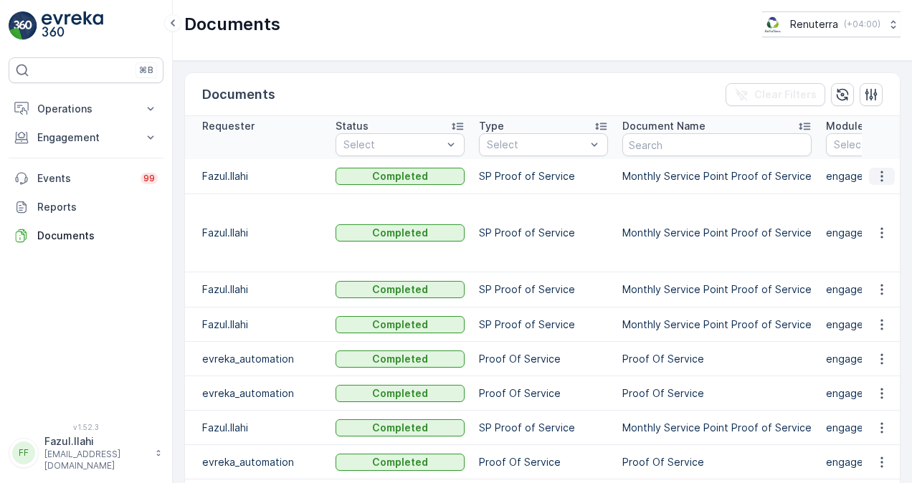
click at [879, 174] on icon "button" at bounding box center [881, 176] width 14 height 14
click at [886, 204] on span "See Details" at bounding box center [877, 197] width 55 height 14
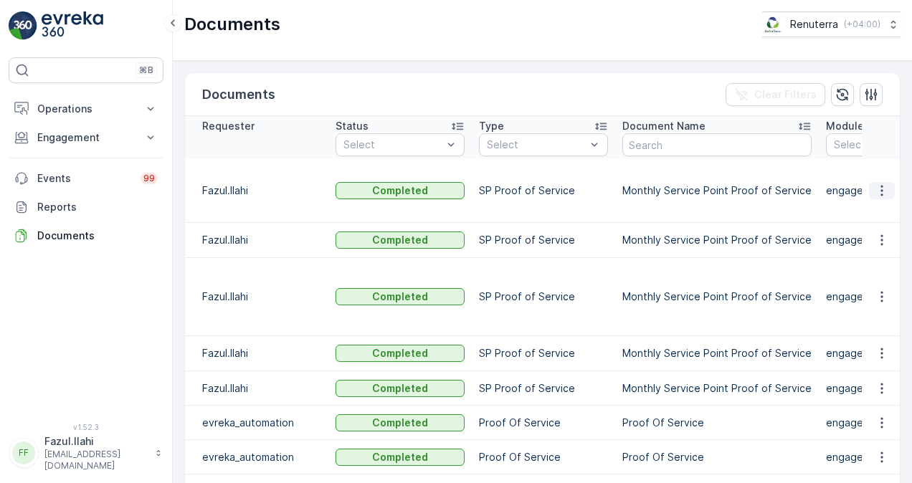
click at [874, 183] on icon "button" at bounding box center [881, 190] width 14 height 14
click at [872, 209] on span "See Details" at bounding box center [877, 204] width 55 height 14
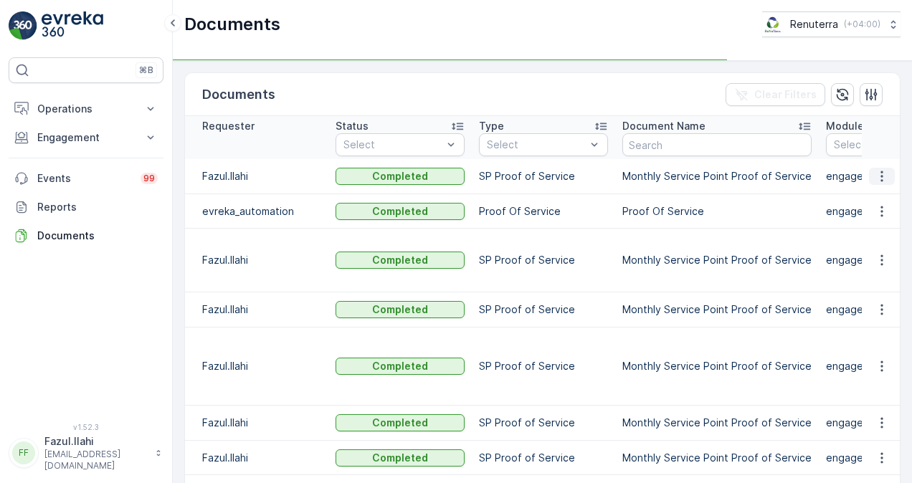
click at [877, 181] on icon "button" at bounding box center [881, 176] width 14 height 14
click at [880, 204] on div "See Details" at bounding box center [877, 197] width 67 height 20
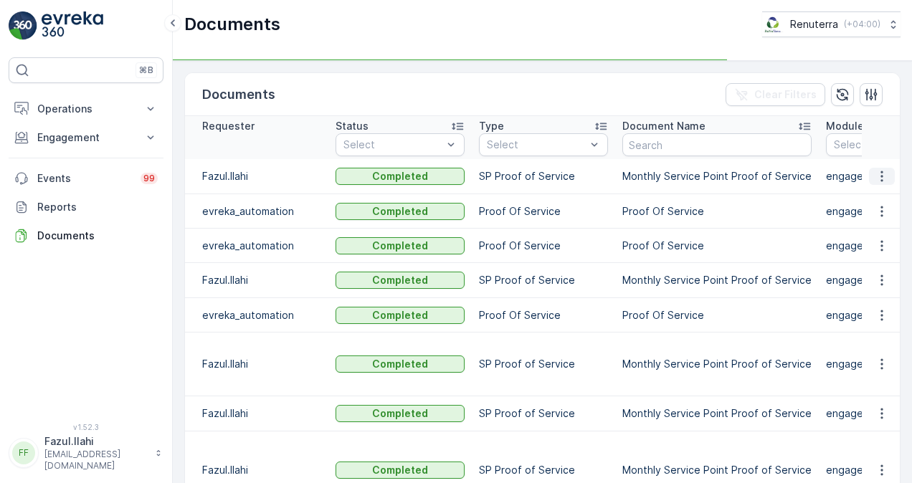
click at [882, 172] on icon "button" at bounding box center [881, 176] width 14 height 14
click at [882, 195] on span "See Details" at bounding box center [877, 197] width 55 height 14
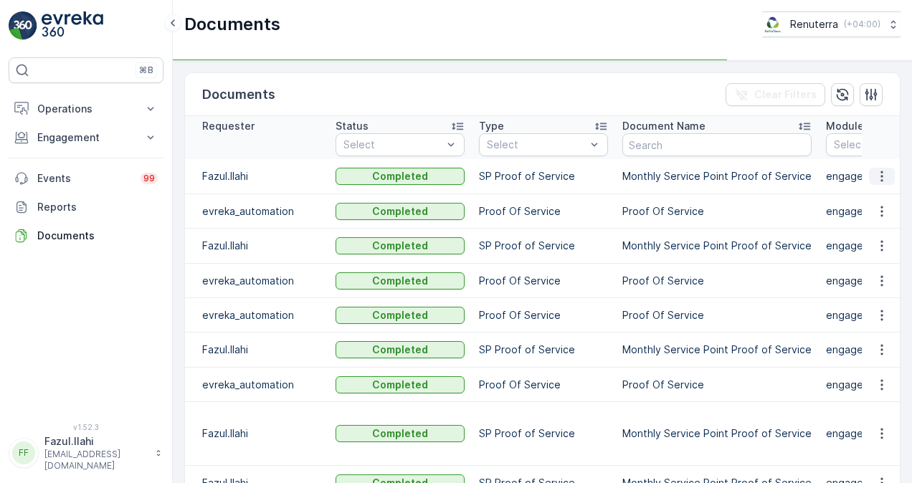
click at [884, 180] on button "button" at bounding box center [882, 176] width 26 height 17
click at [871, 206] on tbody "Fazul.Ilahi Completed SP Proof of Service Monthly Service Point Proof of Servic…" at bounding box center [846, 369] width 1323 height 420
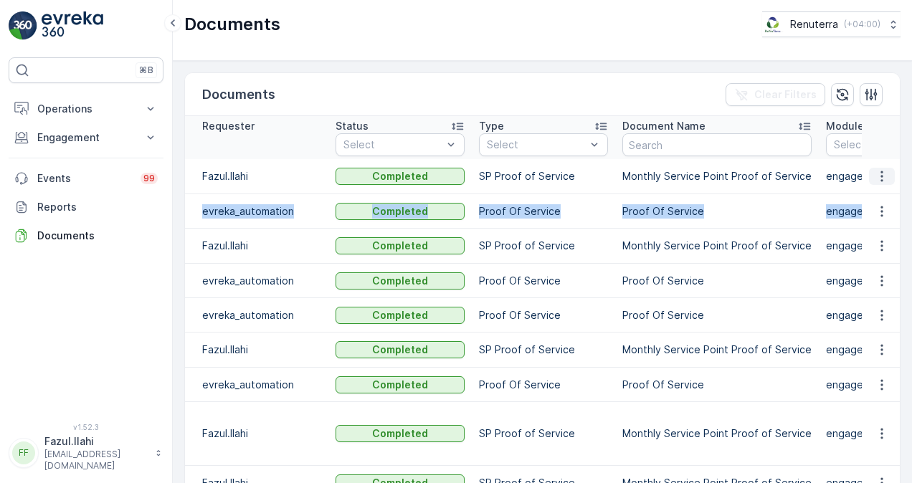
click at [881, 183] on icon "button" at bounding box center [881, 176] width 14 height 14
click at [878, 202] on span "See Details" at bounding box center [877, 204] width 55 height 14
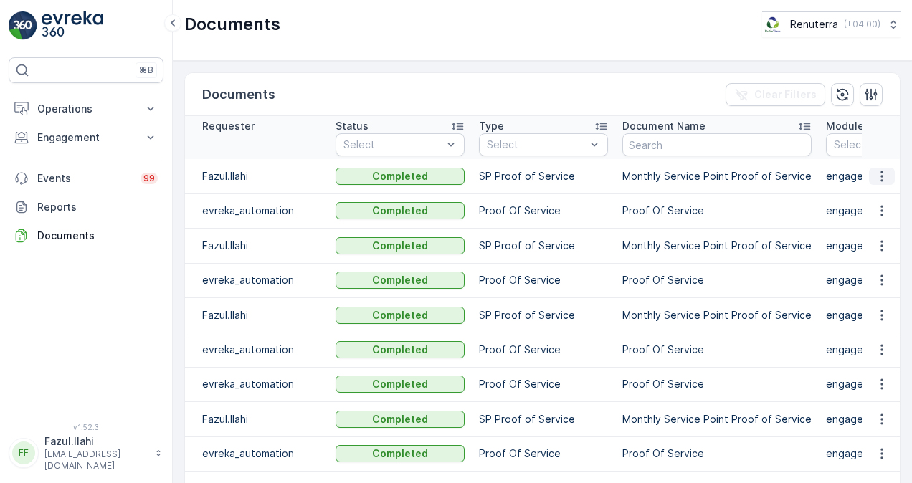
click at [874, 180] on icon "button" at bounding box center [881, 176] width 14 height 14
click at [880, 201] on span "See Details" at bounding box center [877, 197] width 55 height 14
